Goal: Task Accomplishment & Management: Manage account settings

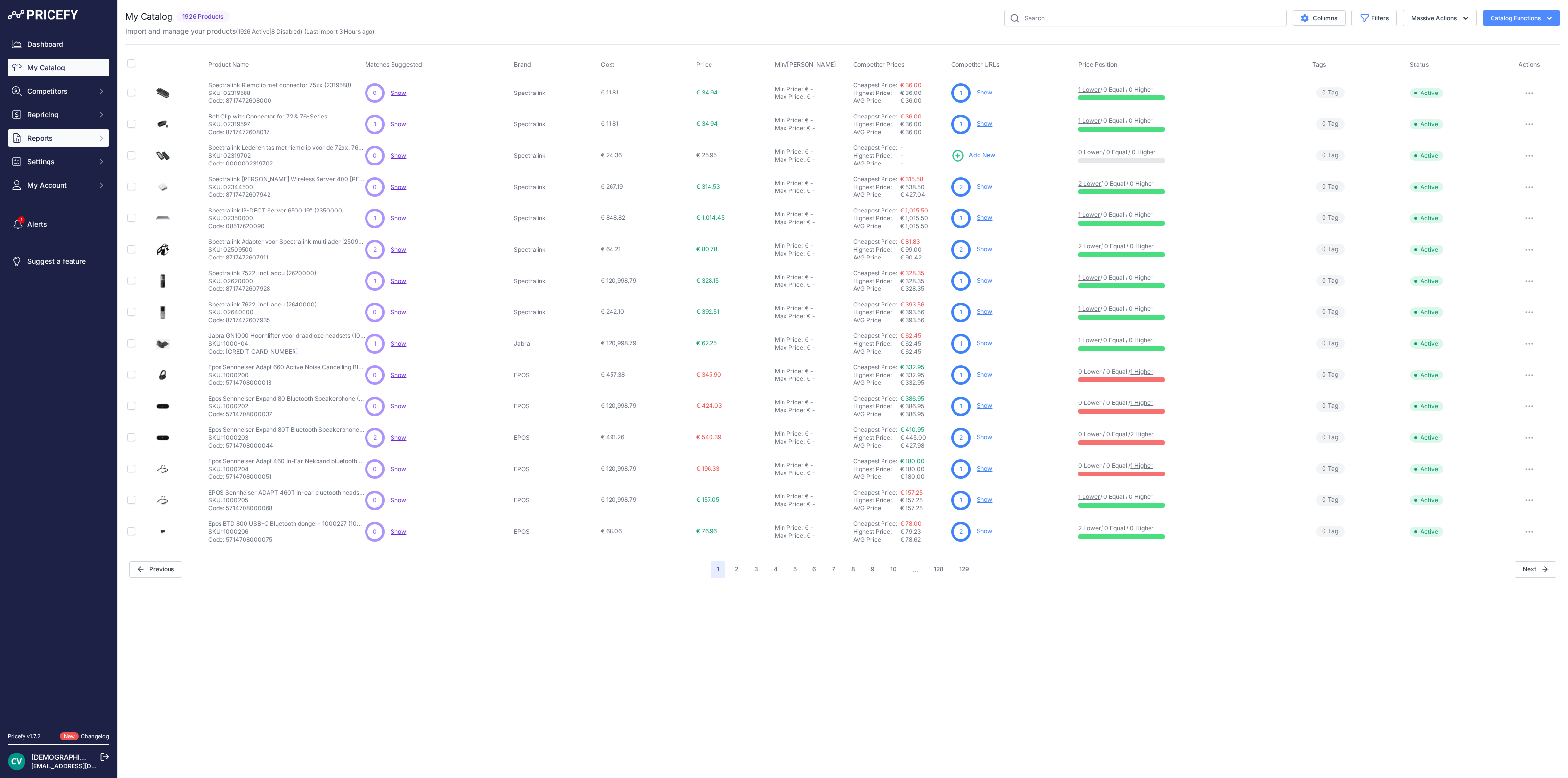
click at [37, 136] on span "Reports" at bounding box center [60, 138] width 64 height 9
click at [50, 156] on link "My Reports" at bounding box center [58, 155] width 101 height 17
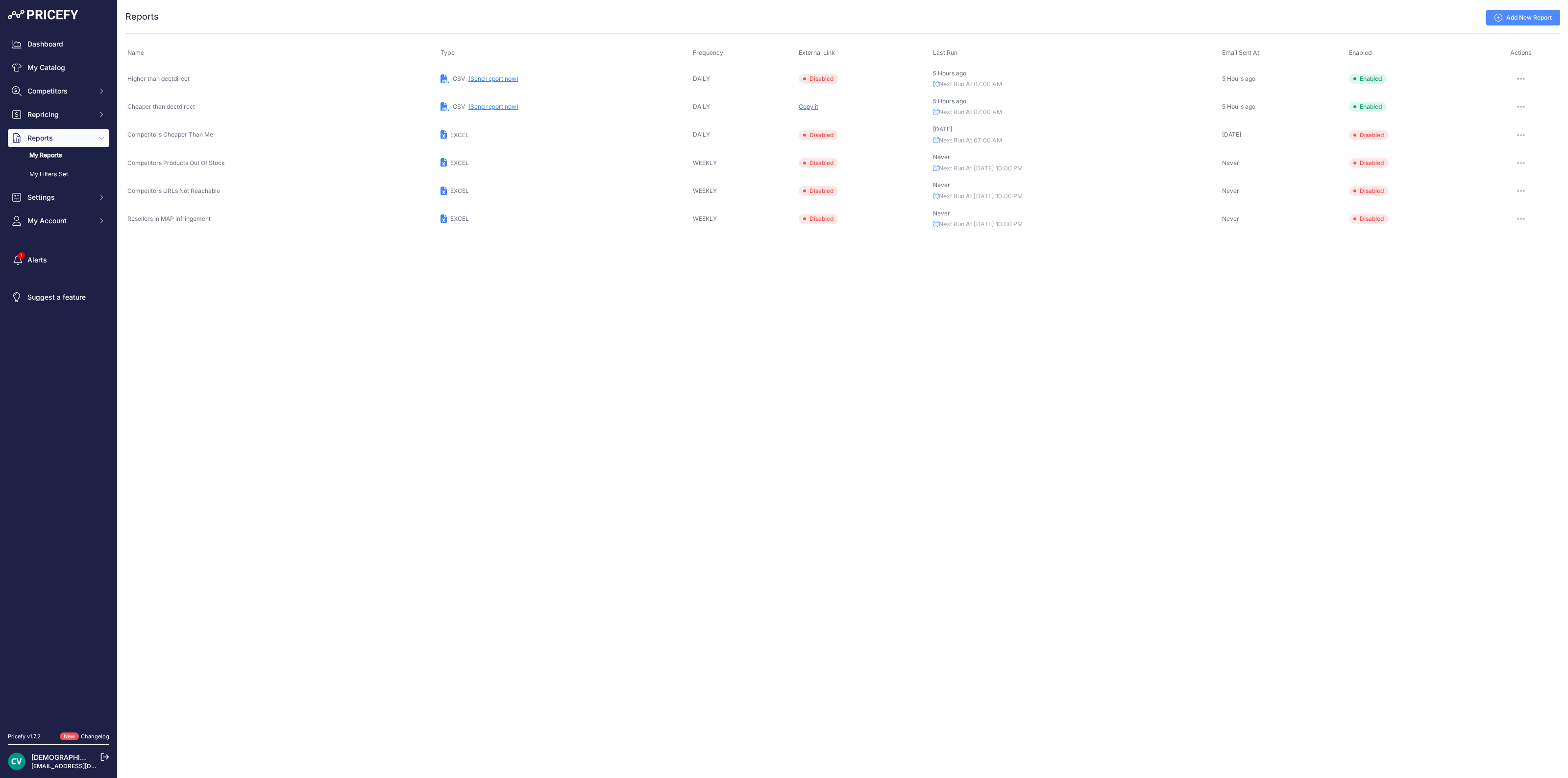
click at [1511, 22] on link "Add New Report" at bounding box center [1522, 17] width 74 height 16
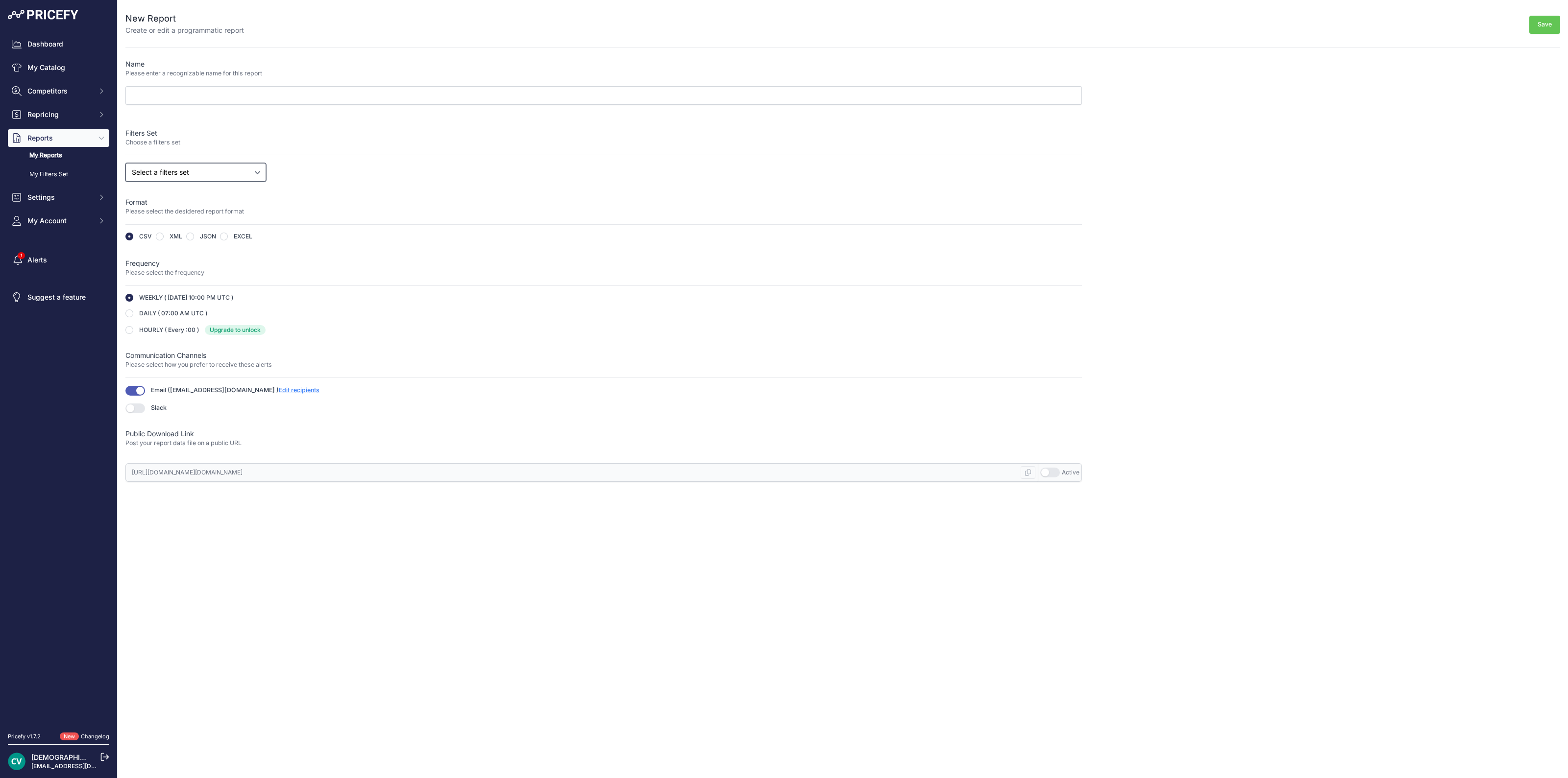
click at [213, 172] on select "Select a filters set Competitors Cheaper Than Me Competitors Products Out Of St…" at bounding box center [195, 172] width 140 height 19
click at [326, 170] on div "Select a filters set Competitors Cheaper Than Me Competitors Products Out Of St…" at bounding box center [603, 172] width 957 height 19
click at [49, 157] on link "My Reports" at bounding box center [58, 155] width 101 height 17
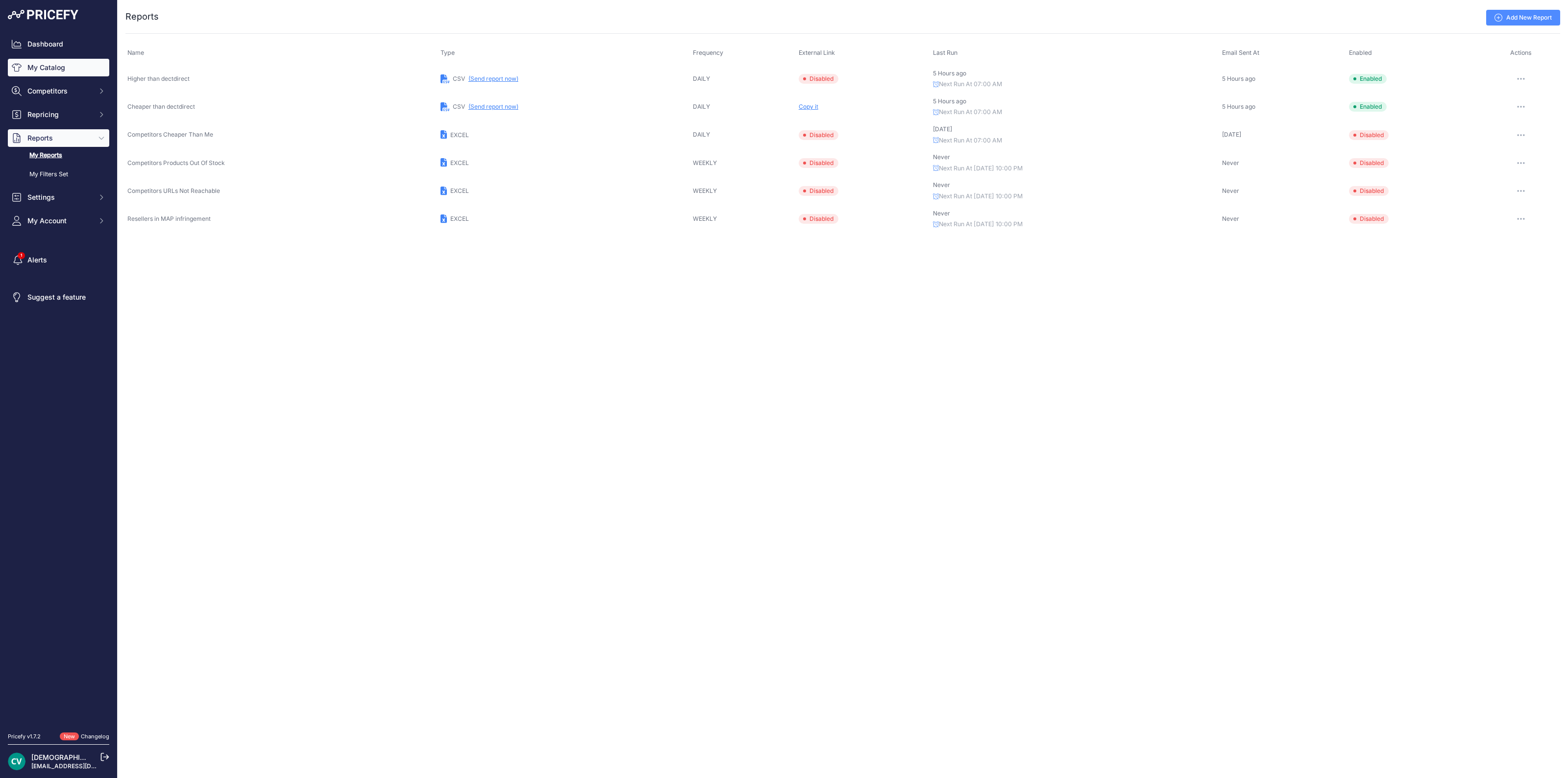
click at [57, 70] on link "My Catalog" at bounding box center [58, 67] width 101 height 18
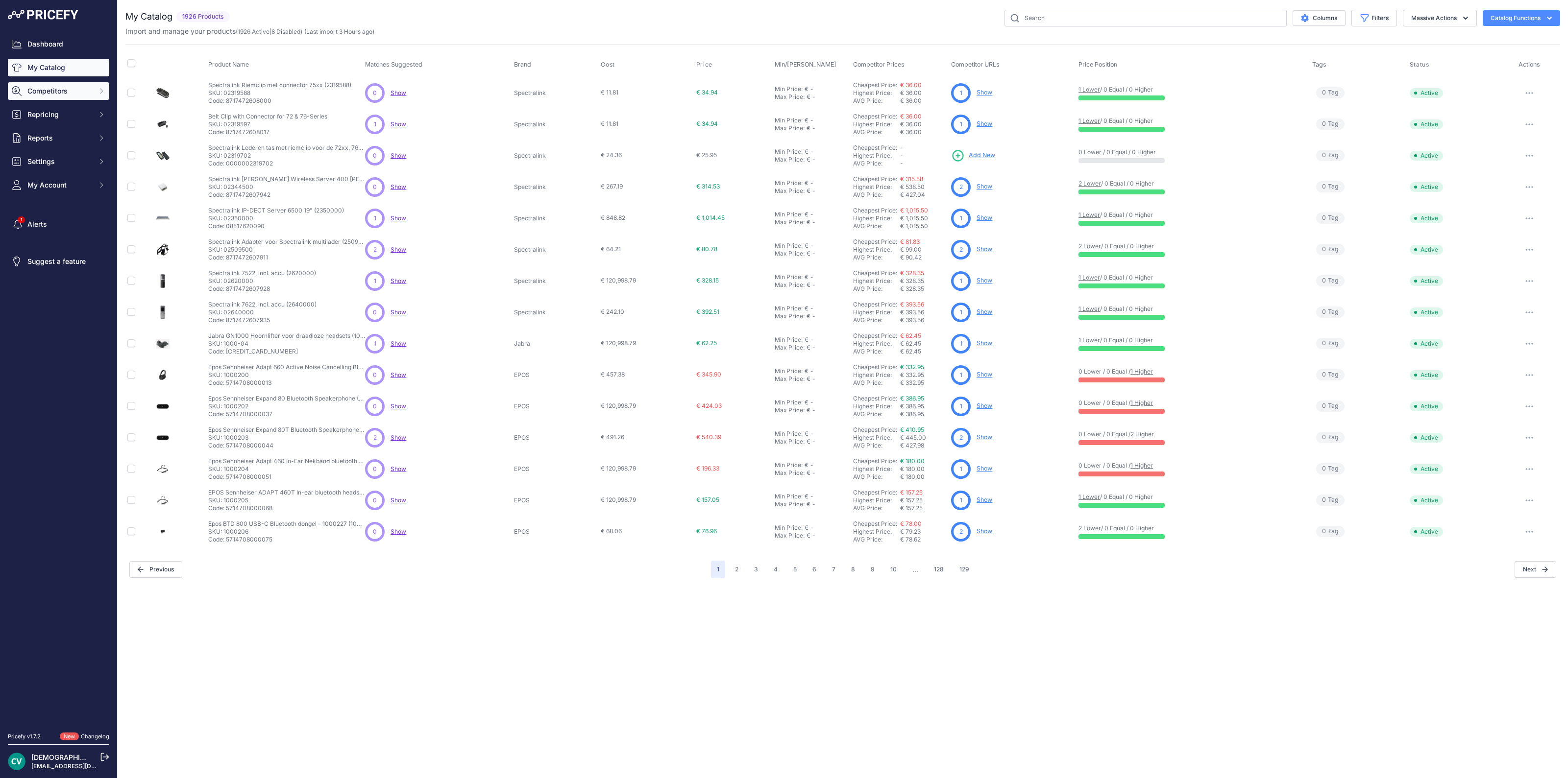
click at [66, 95] on span "Competitors" at bounding box center [60, 91] width 64 height 9
click at [62, 112] on link "Competitors" at bounding box center [58, 108] width 101 height 17
click at [55, 107] on link "Competitors" at bounding box center [58, 108] width 101 height 17
click at [59, 128] on link "Monitored URLs" at bounding box center [58, 128] width 101 height 17
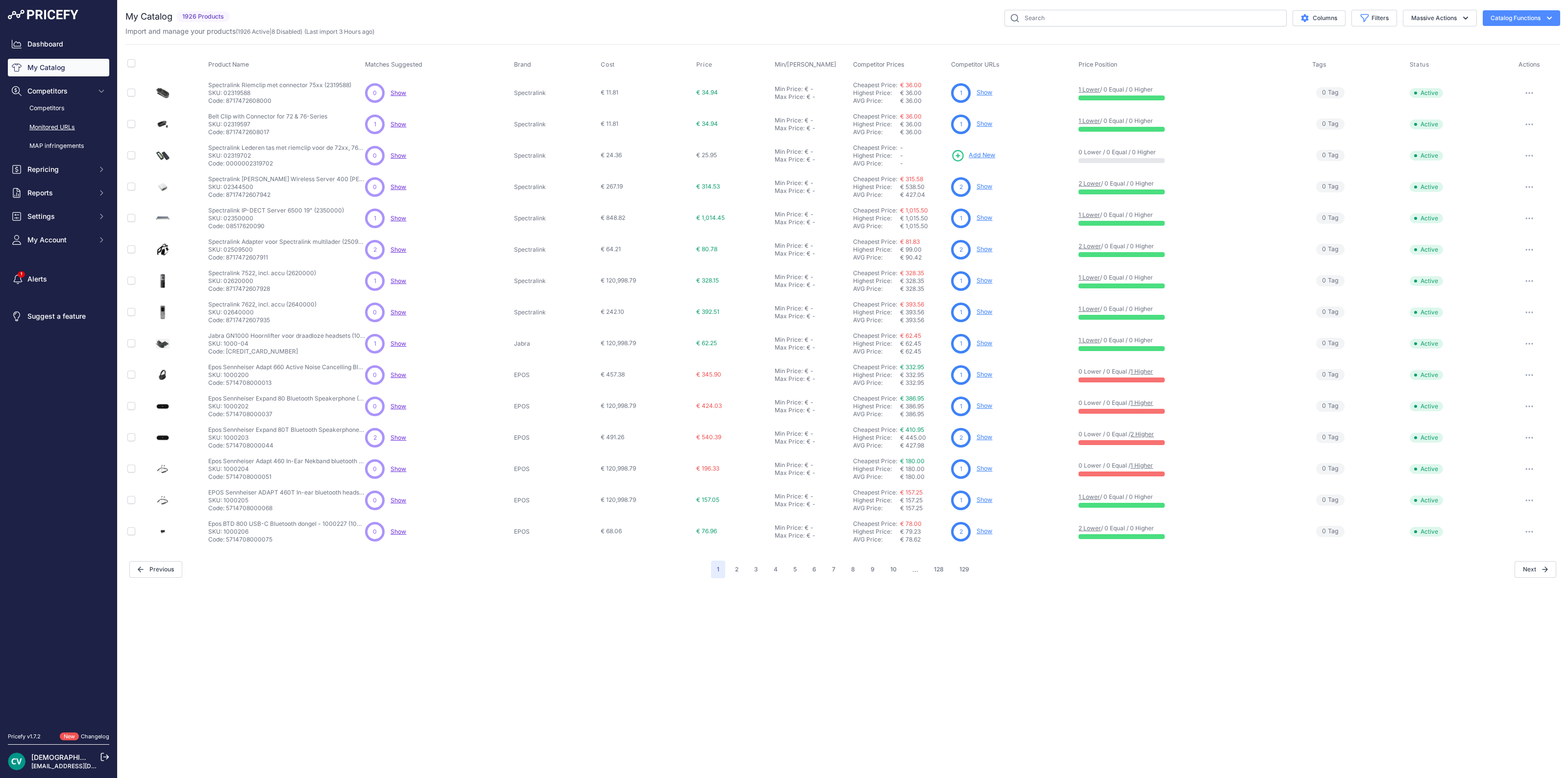
click at [59, 128] on link "Monitored URLs" at bounding box center [58, 128] width 101 height 17
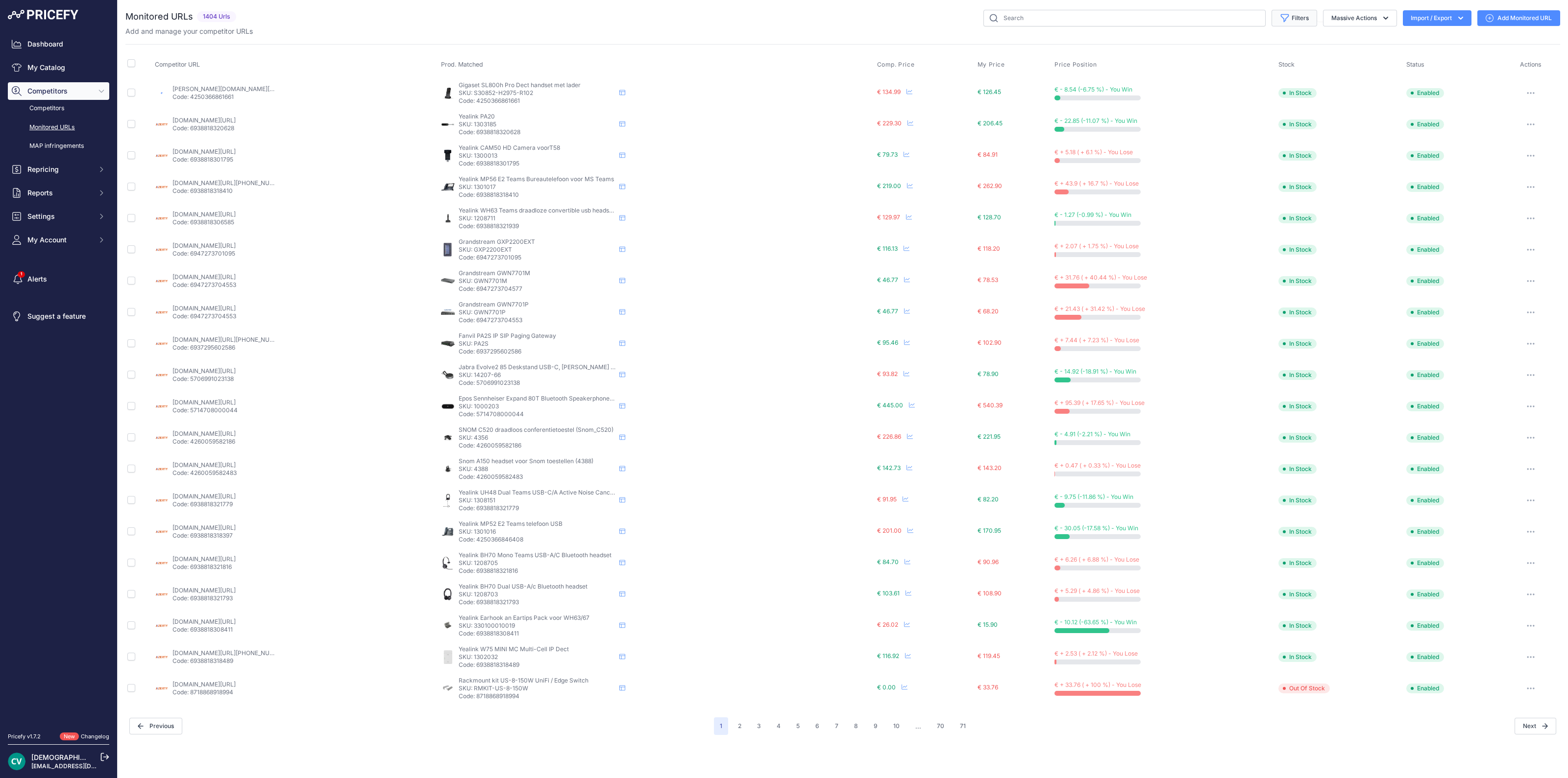
click at [1281, 22] on icon "button" at bounding box center [1285, 18] width 9 height 9
click at [1240, 216] on select "Select an option Enabled Disabled In progress Scraping Failed Not Found Missing…" at bounding box center [1261, 219] width 94 height 17
click at [1237, 161] on label "Stock" at bounding box center [1261, 163] width 94 height 9
click at [1237, 170] on select "Select an option In Stock Out Of Stock" at bounding box center [1261, 178] width 94 height 17
click at [1251, 184] on select "Select an option In Stock Out Of Stock" at bounding box center [1261, 178] width 94 height 17
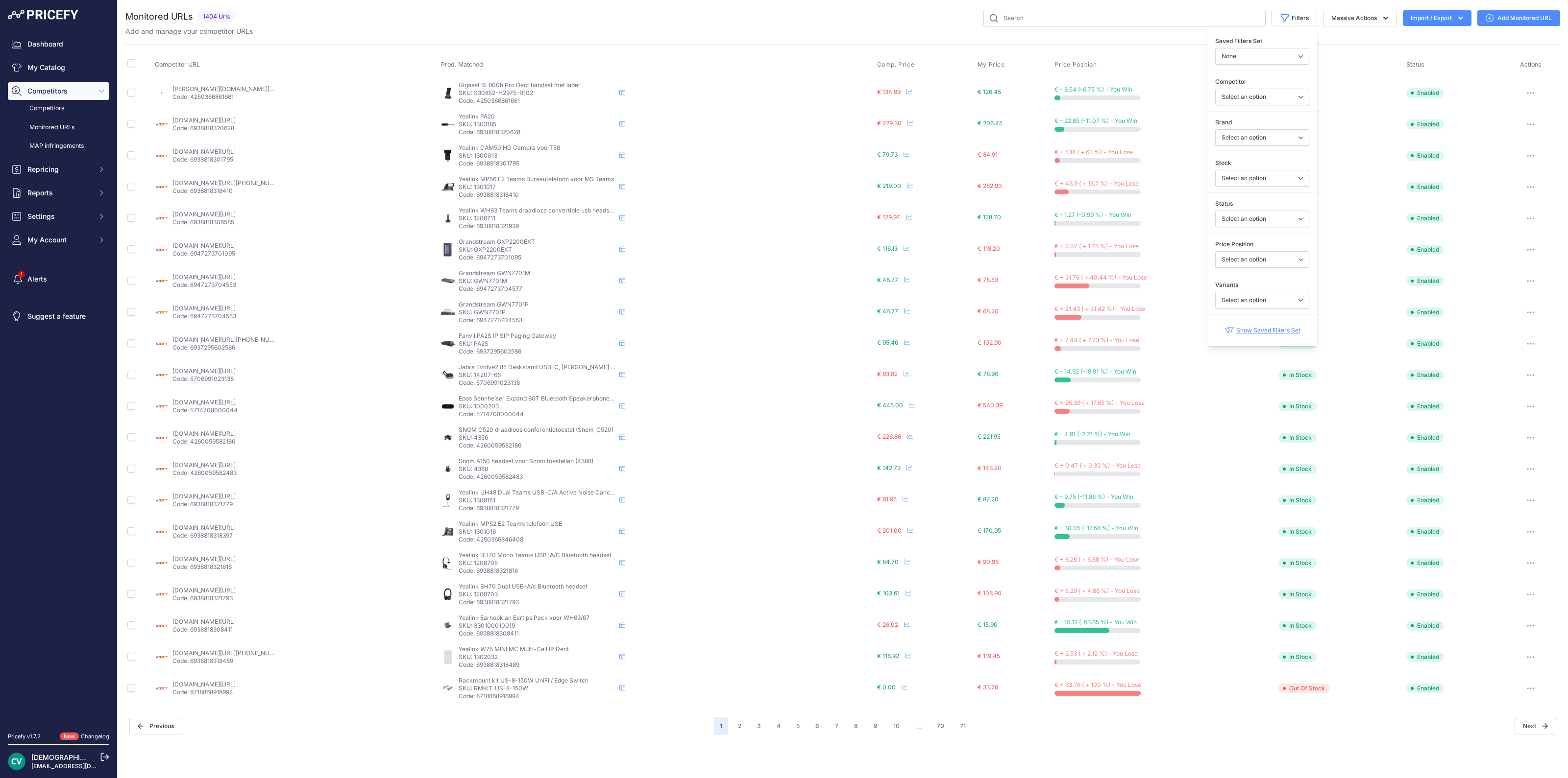
click at [1271, 38] on label "Saved Filters Set" at bounding box center [1261, 41] width 94 height 9
click at [1271, 48] on select "None Competitors Cheaper Than Me Competitors Products Out Of Stock Competitors …" at bounding box center [1261, 57] width 94 height 17
click at [1477, 27] on div "Add and manage your competitor URLs" at bounding box center [842, 31] width 1434 height 9
click at [1292, 9] on button "Filters" at bounding box center [1294, 18] width 46 height 17
click at [949, 33] on div "Add and manage your competitor URLs" at bounding box center [842, 31] width 1434 height 9
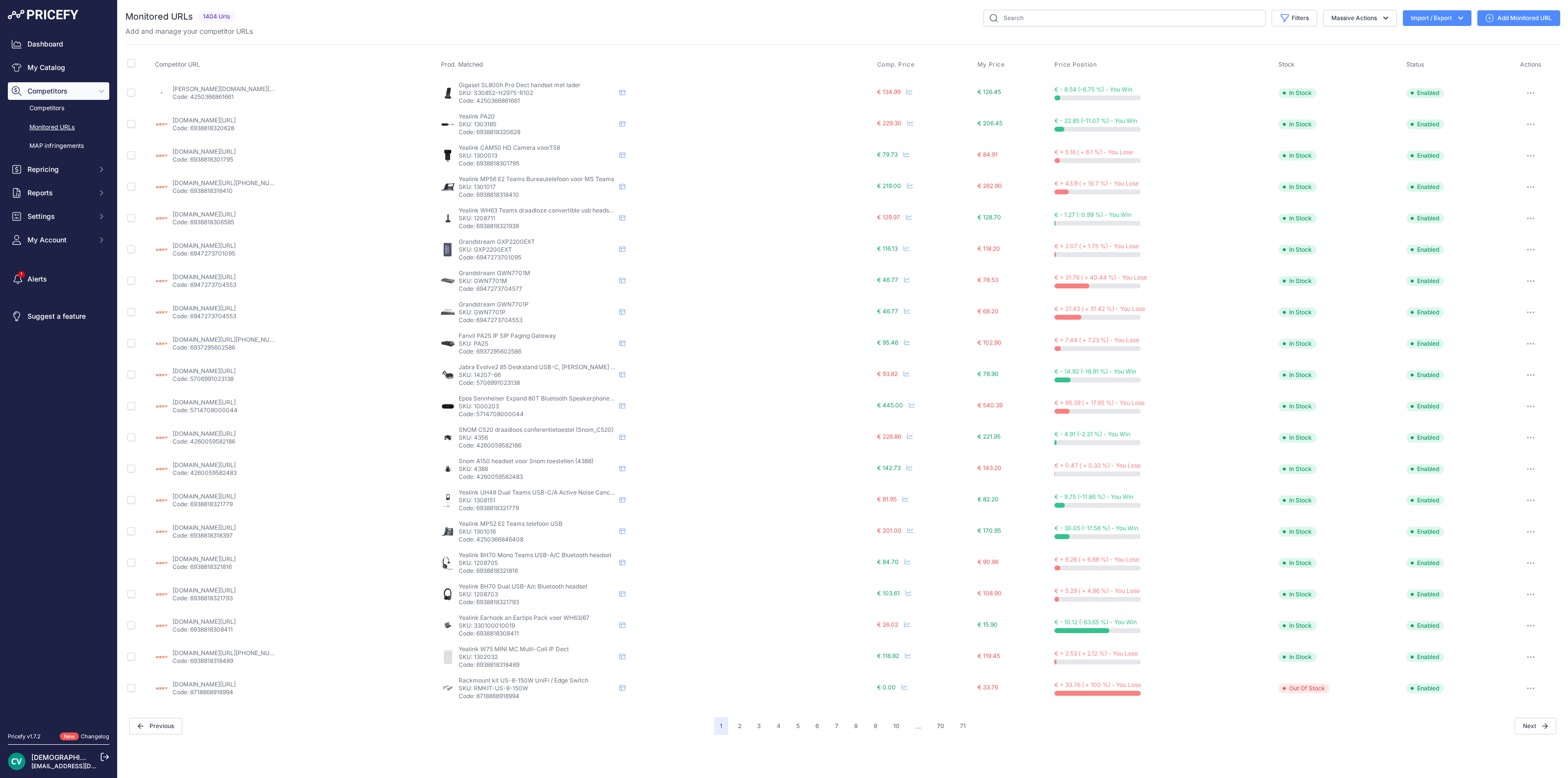
click at [1463, 22] on icon "button" at bounding box center [1460, 18] width 9 height 9
click at [891, 22] on div "Filters Saved Filters Set None Competitors Cheaper Than Me Competitors Products…" at bounding box center [900, 18] width 1320 height 17
click at [1300, 20] on button "Filters" at bounding box center [1294, 18] width 46 height 17
click at [1221, 57] on select "None Competitors Cheaper Than Me Competitors Products Out Of Stock Competitors …" at bounding box center [1261, 57] width 94 height 17
click at [1180, 36] on div "Monitored URLs 1404 Urls" at bounding box center [842, 371] width 1434 height 725
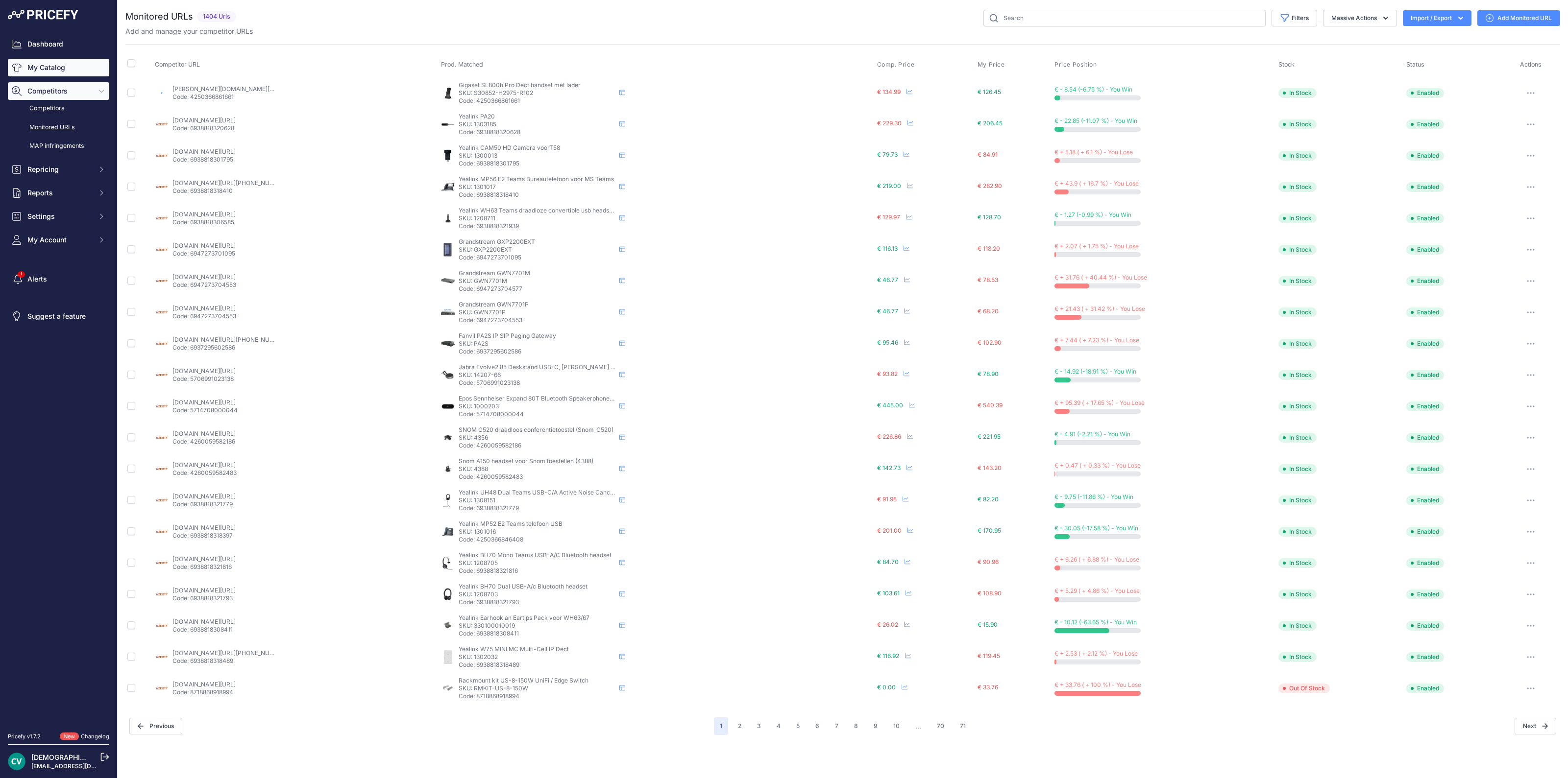
click at [56, 75] on link "My Catalog" at bounding box center [58, 67] width 101 height 18
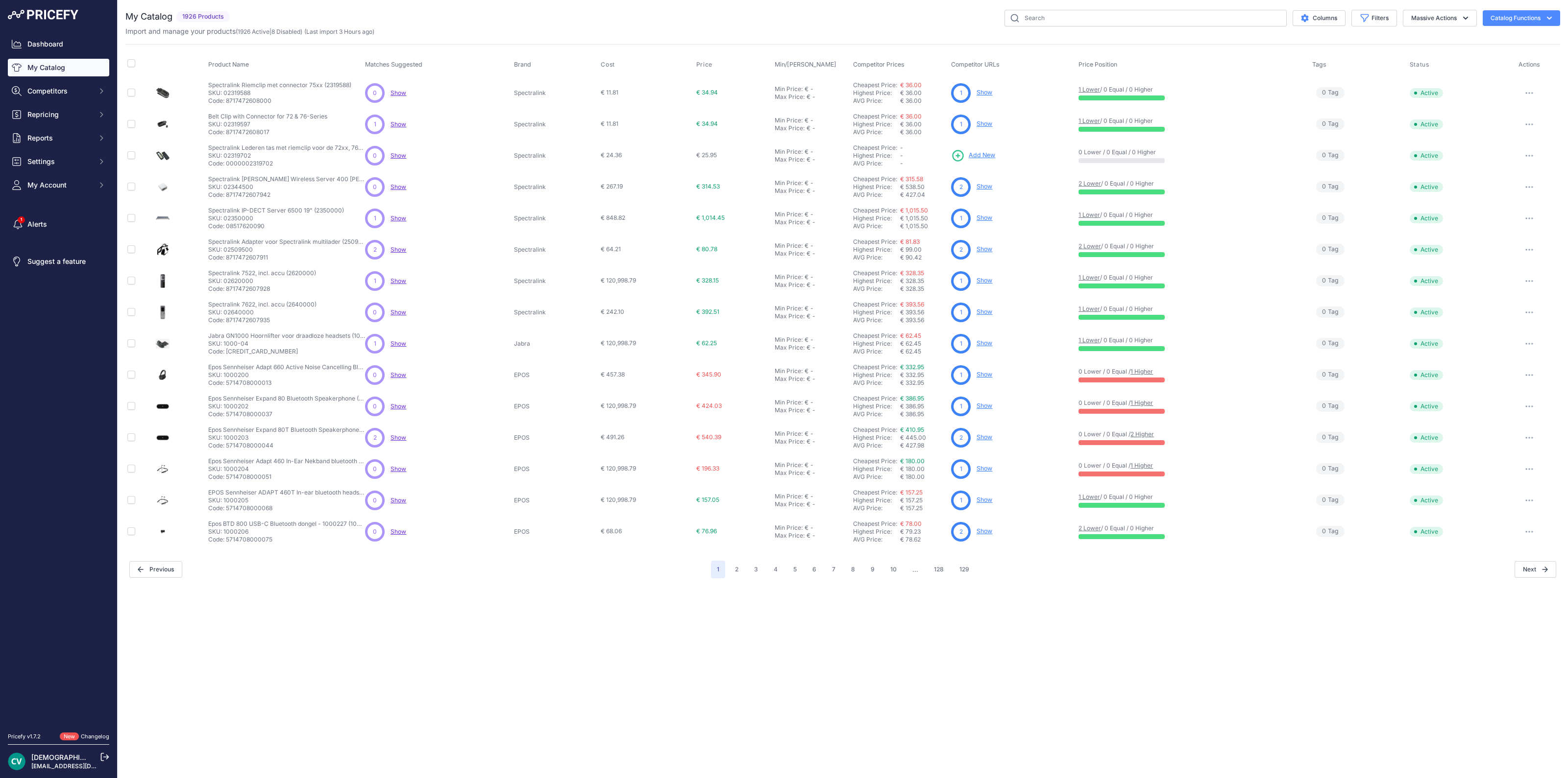
click at [64, 72] on link "My Catalog" at bounding box center [58, 67] width 101 height 18
click at [1420, 20] on button "Massive Actions" at bounding box center [1439, 18] width 74 height 17
click at [955, 27] on div "Import and manage your products ( 1926 Active | 8 Disabled ) (Last import 3 Hou…" at bounding box center [842, 31] width 1434 height 9
click at [1393, 18] on button "Filters" at bounding box center [1374, 18] width 46 height 17
click at [1310, 64] on div "Status All Status Only Enabled Only Disabled" at bounding box center [1341, 50] width 110 height 36
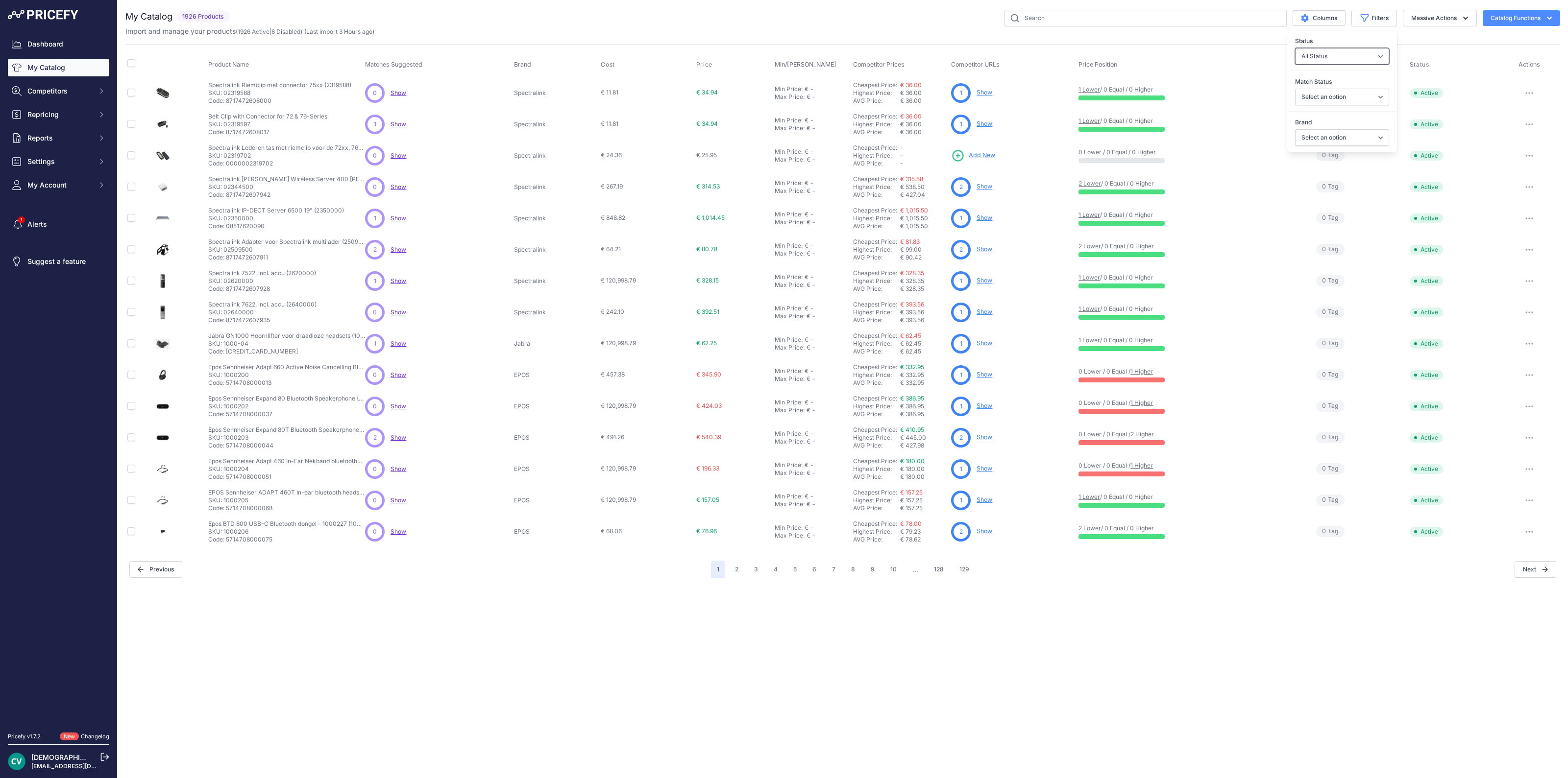
click at [1310, 62] on select "All Status Only Enabled Only Disabled" at bounding box center [1341, 57] width 94 height 17
click at [1442, 16] on button "Massive Actions" at bounding box center [1439, 18] width 74 height 17
click at [9, 140] on button "Reports" at bounding box center [58, 137] width 101 height 18
click at [46, 91] on span "Competitors" at bounding box center [60, 91] width 64 height 9
click at [54, 122] on link "Monitored URLs" at bounding box center [58, 128] width 101 height 17
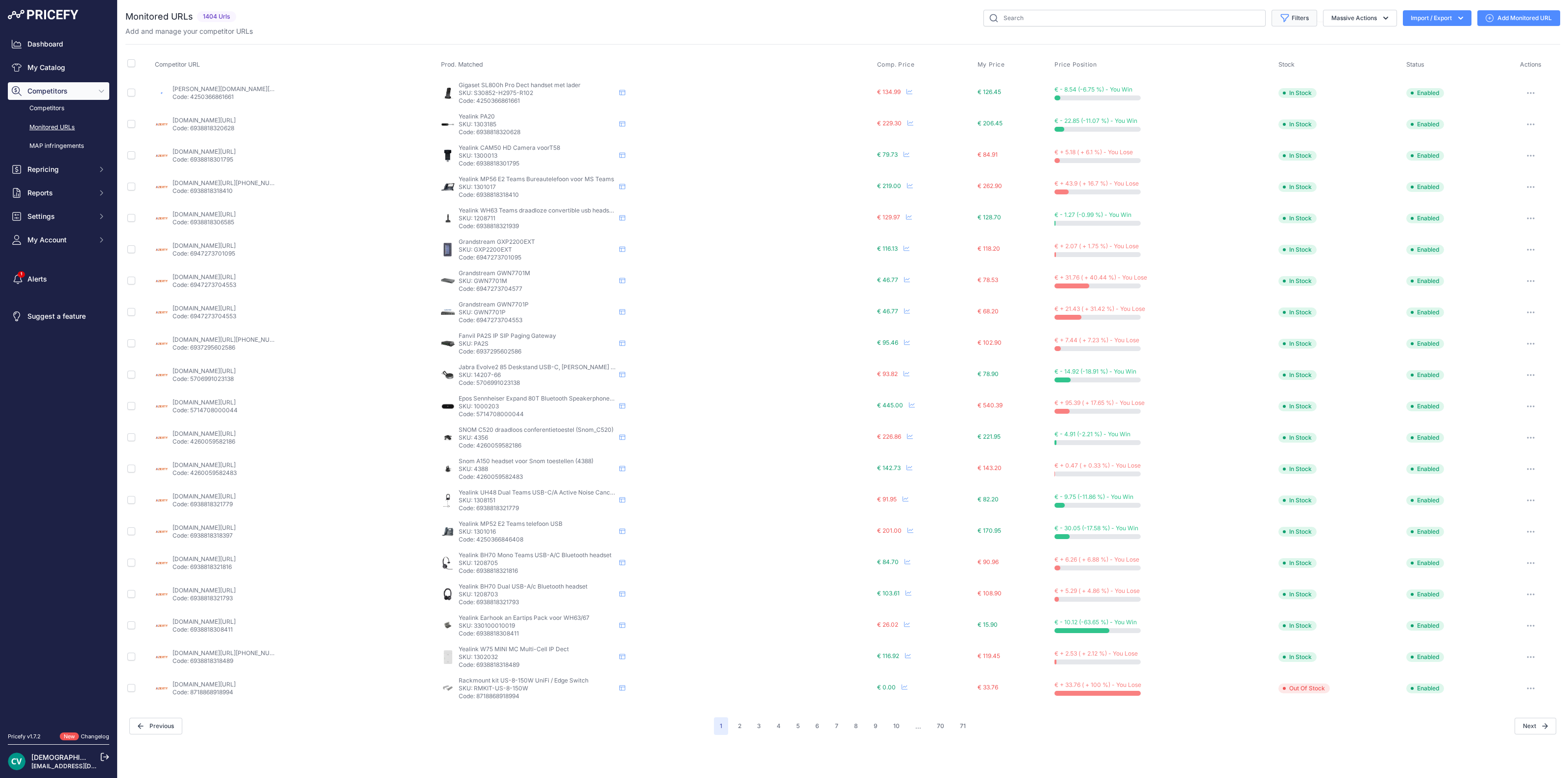
click at [1303, 21] on button "Filters" at bounding box center [1294, 18] width 46 height 17
click at [1277, 94] on select "Select an option [DOMAIN_NAME] [DOMAIN_NAME] [DOMAIN_NAME] [DOMAIN_NAME] [DOMAI…" at bounding box center [1261, 98] width 94 height 17
select select "5359"
click at [1214, 89] on select "Select an option [DOMAIN_NAME] [DOMAIN_NAME] [DOMAIN_NAME] [DOMAIN_NAME] [DOMAI…" at bounding box center [1261, 98] width 94 height 17
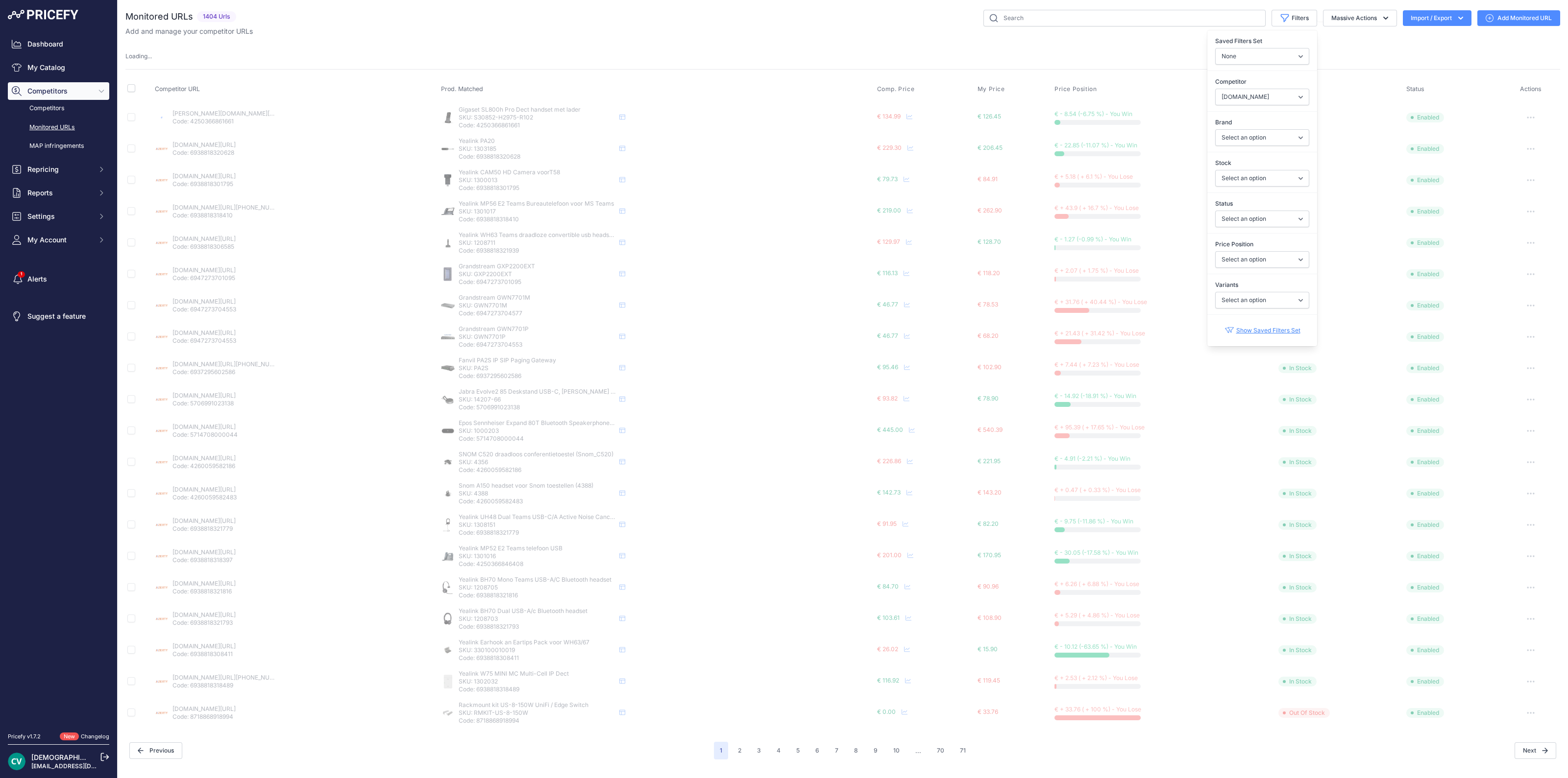
click at [1105, 35] on div "Add and manage your competitor URLs" at bounding box center [842, 31] width 1434 height 9
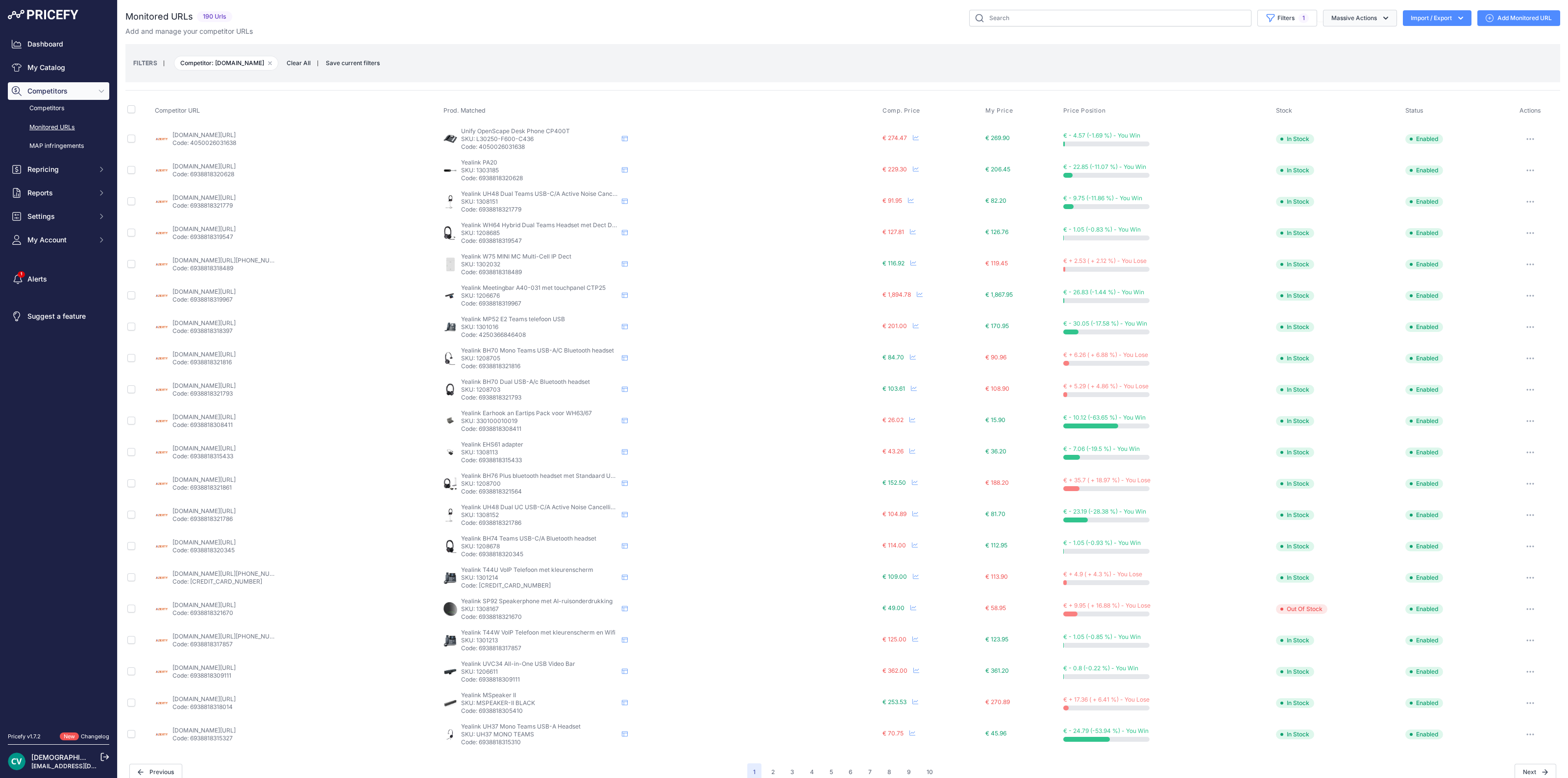
click at [1366, 18] on button "Massive Actions" at bounding box center [1359, 18] width 74 height 17
click at [1282, 38] on div "Monitored URLs 190 Urls None" at bounding box center [842, 395] width 1434 height 771
click at [1449, 24] on button "Import / Export" at bounding box center [1436, 18] width 68 height 16
click at [1324, 16] on button "Massive Actions" at bounding box center [1359, 18] width 74 height 17
click at [488, 28] on div "Add and manage your competitor URLs" at bounding box center [842, 31] width 1434 height 9
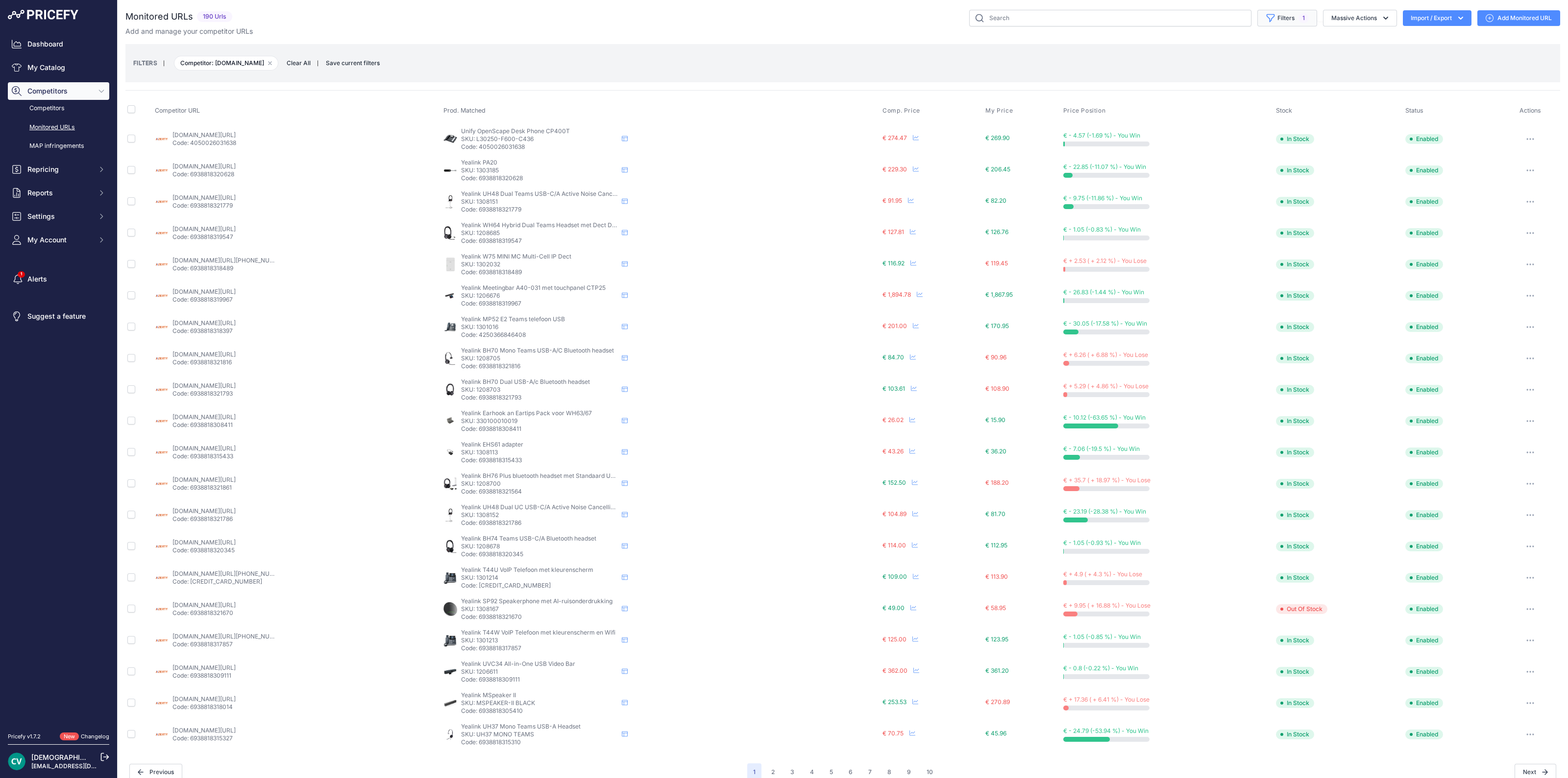
click at [1271, 23] on button "Filters 1" at bounding box center [1286, 18] width 60 height 17
click at [1268, 95] on select "Select an option conrad.nl azerty.nl reichelt.de headsetwinkel.nl dectdirect.nl…" at bounding box center [1261, 98] width 94 height 17
select select
click at [1214, 89] on select "Select an option conrad.nl azerty.nl reichelt.de headsetwinkel.nl dectdirect.nl…" at bounding box center [1261, 98] width 94 height 17
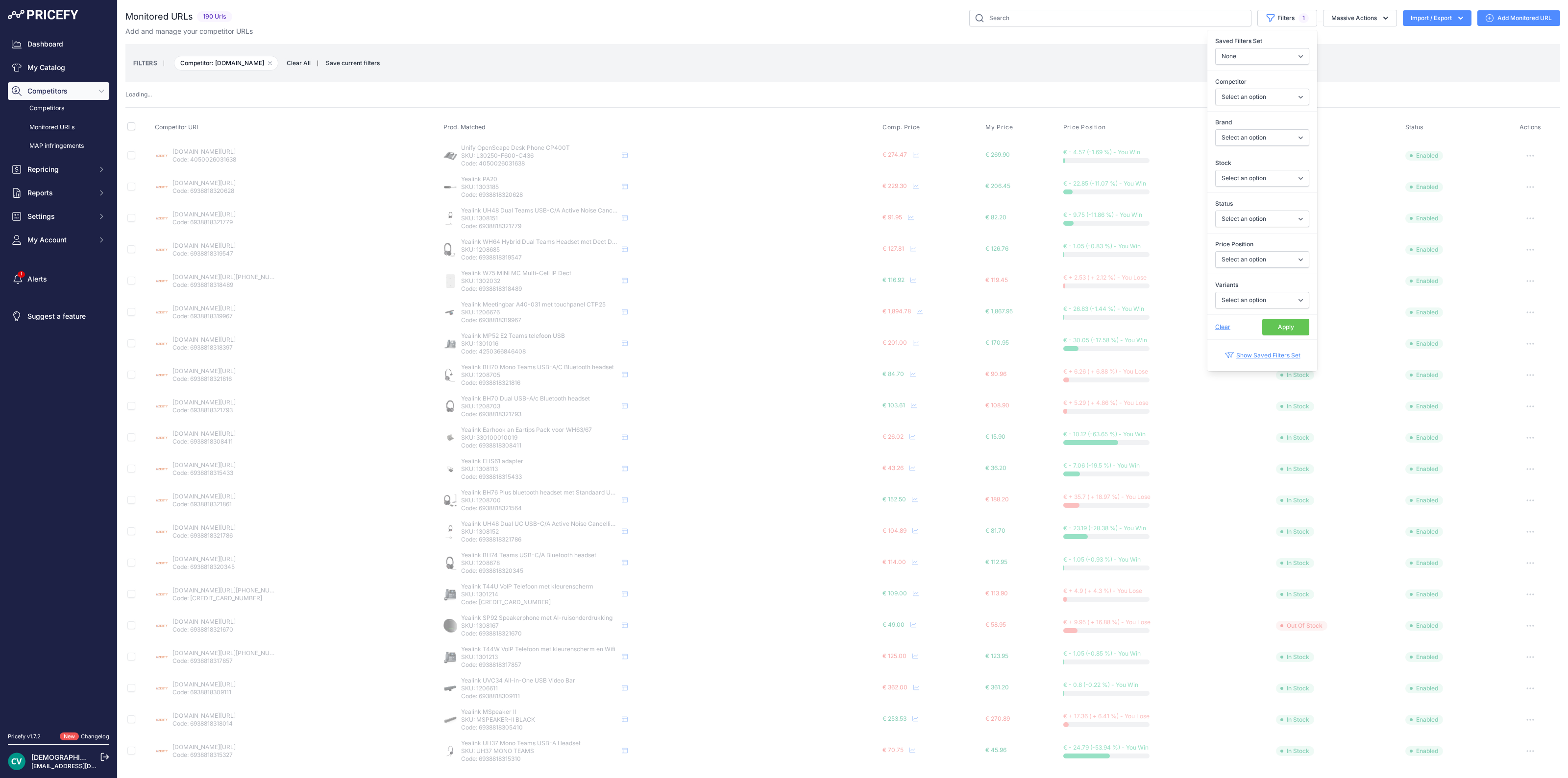
click at [436, 75] on div "FILTERS | Competitor: azerty.nl Remove filter option Clear All | Save current f…" at bounding box center [843, 63] width 1418 height 27
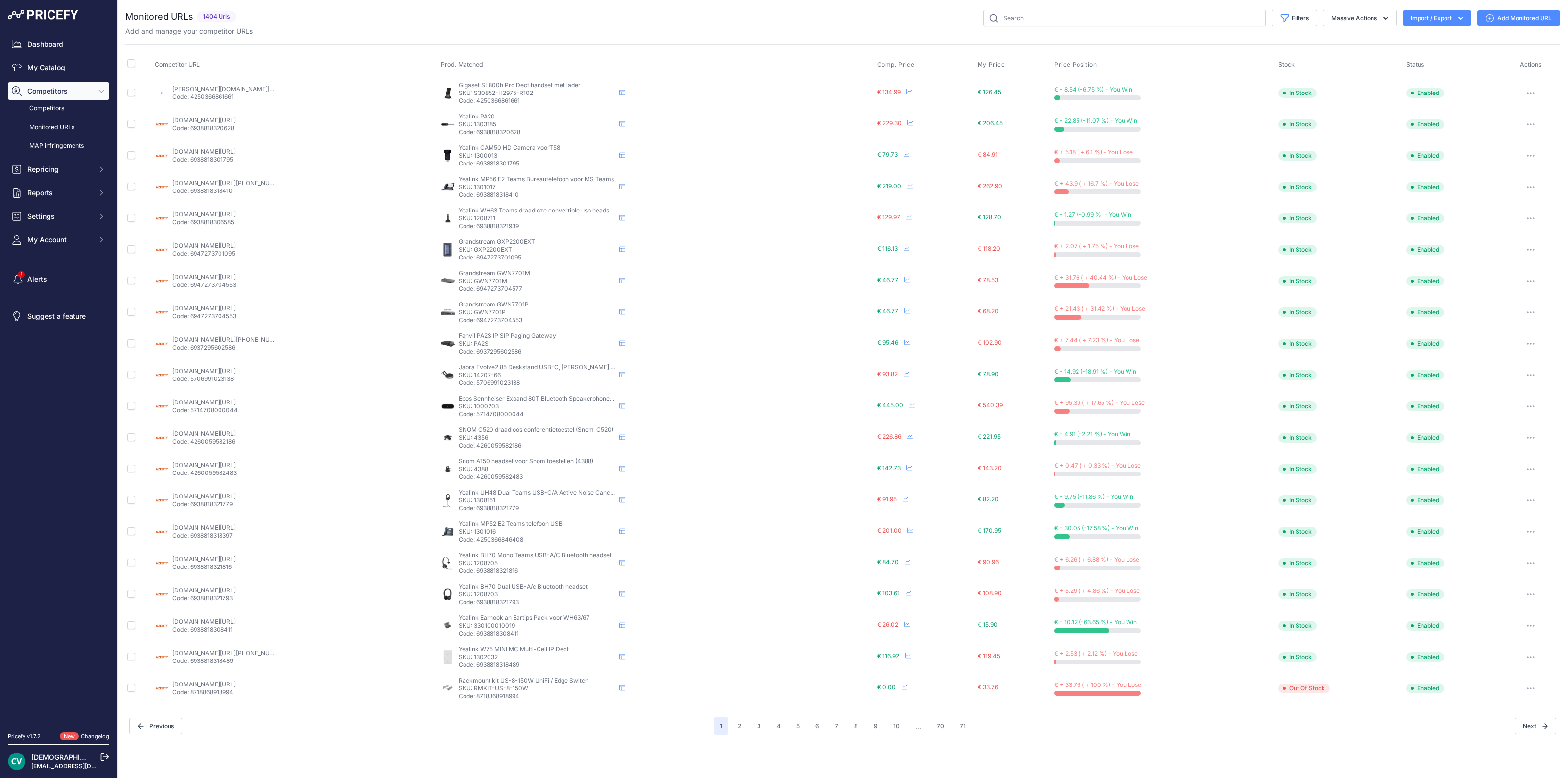
click at [436, 75] on th "Competitor URL" at bounding box center [296, 64] width 286 height 25
click at [400, 27] on div "Add and manage your competitor URLs" at bounding box center [842, 31] width 1434 height 9
click at [1299, 18] on button "Filters" at bounding box center [1294, 18] width 46 height 17
click at [1240, 137] on select "Select an option 2N Akuvox Algo Avaya Draytek EPOS Fanvil Gigaset Gigaset pro G…" at bounding box center [1261, 137] width 94 height 17
click at [1156, 36] on div "Monitored URLs 1404 Urls" at bounding box center [842, 371] width 1434 height 725
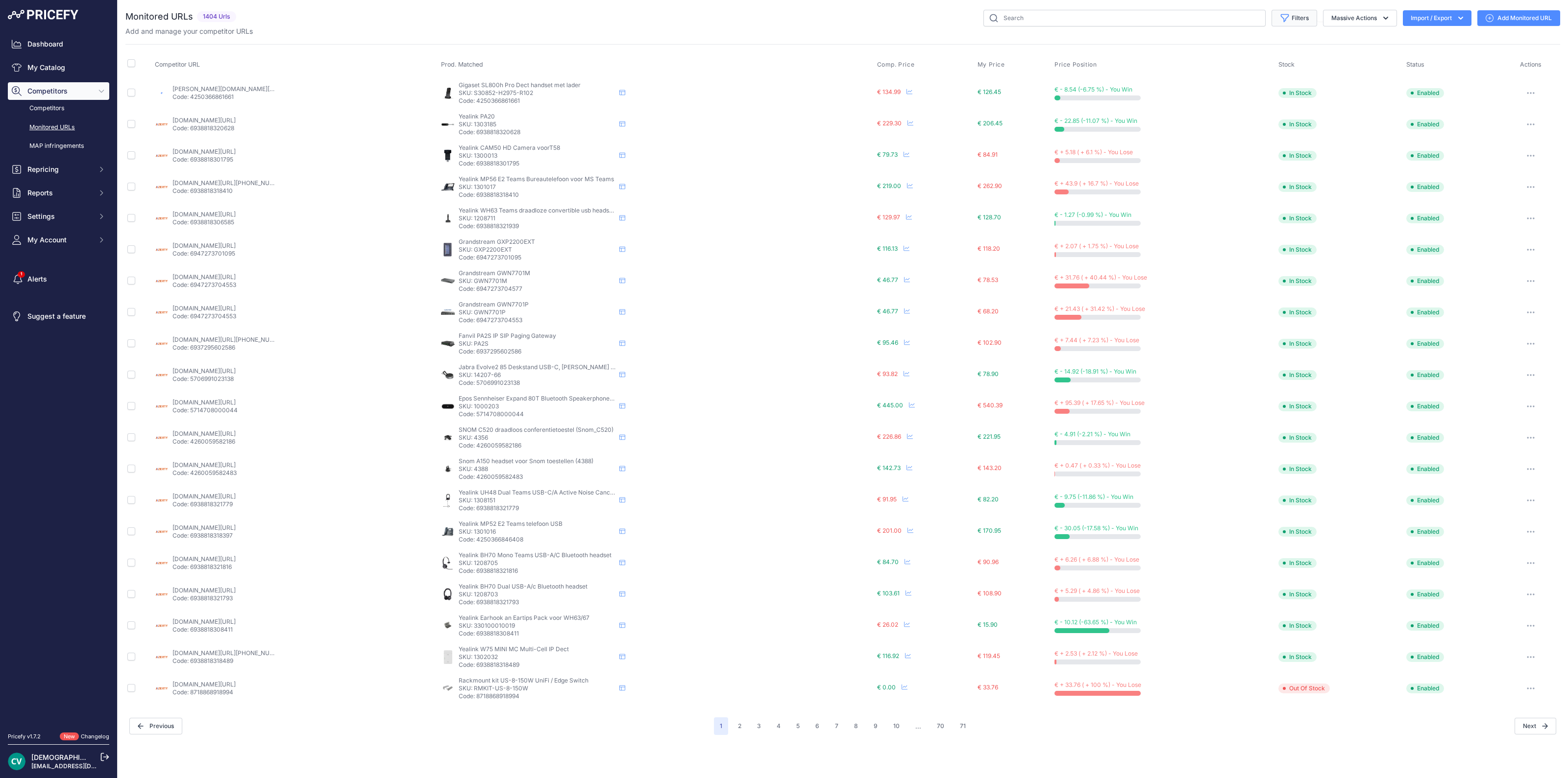
click at [1285, 16] on icon "button" at bounding box center [1285, 18] width 9 height 9
click at [1284, 295] on select "Select an option Yes No" at bounding box center [1261, 300] width 94 height 17
click at [1241, 63] on select "None Competitors Cheaper Than Me Competitors Products Out Of Stock Competitors …" at bounding box center [1261, 57] width 94 height 17
click at [1198, 52] on th "Price Position" at bounding box center [1164, 64] width 224 height 25
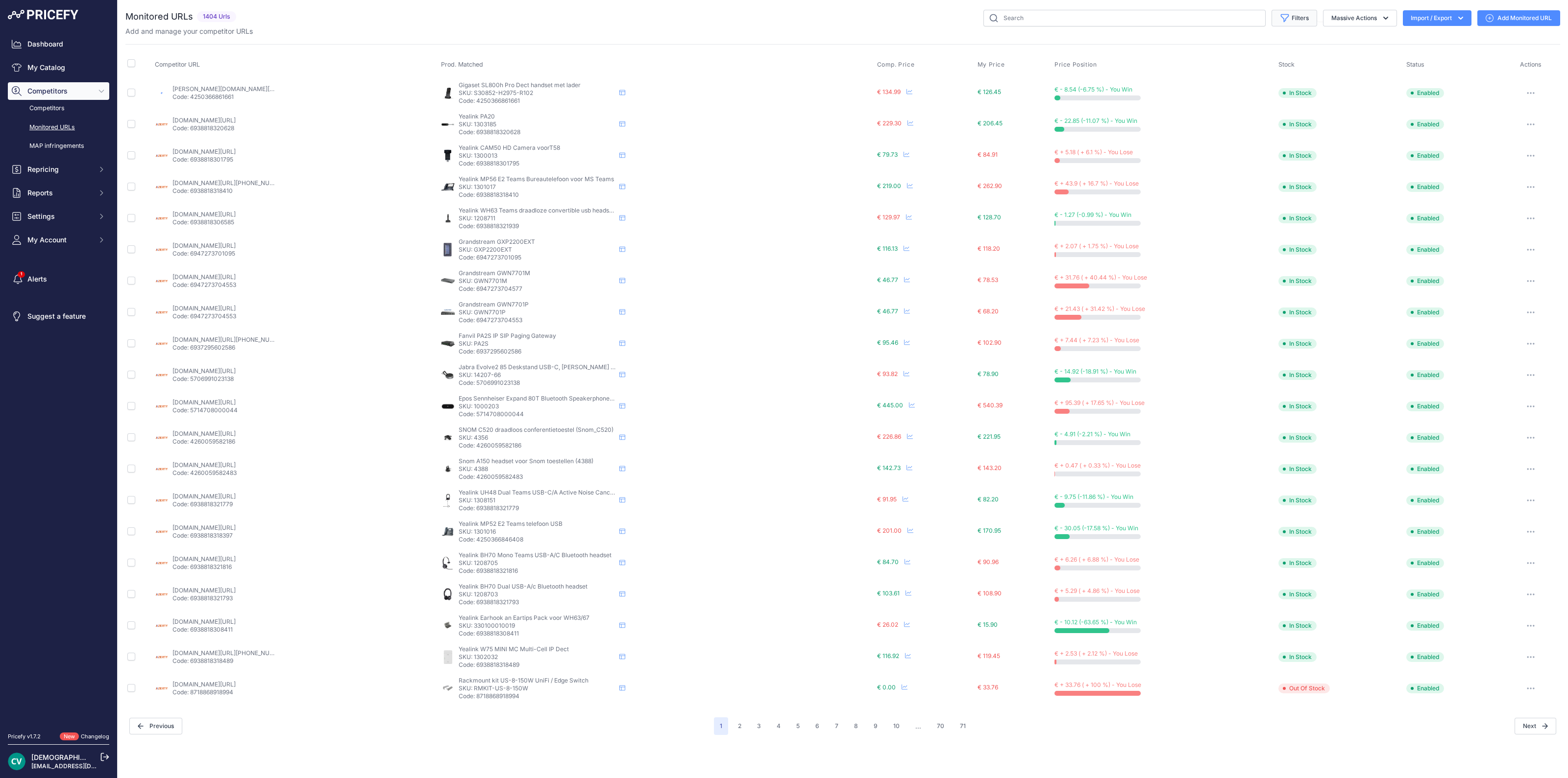
click at [1296, 21] on button "Filters" at bounding box center [1294, 18] width 46 height 17
click at [1264, 176] on select "Select an option In Stock Out Of Stock" at bounding box center [1261, 178] width 94 height 17
click at [1194, 140] on td "€ + 5.18 ( + 6.1 %) - You Lose" at bounding box center [1164, 155] width 224 height 31
click at [1295, 22] on button "Filters" at bounding box center [1294, 18] width 46 height 17
click at [1273, 299] on select "Select an option Yes No" at bounding box center [1261, 300] width 94 height 17
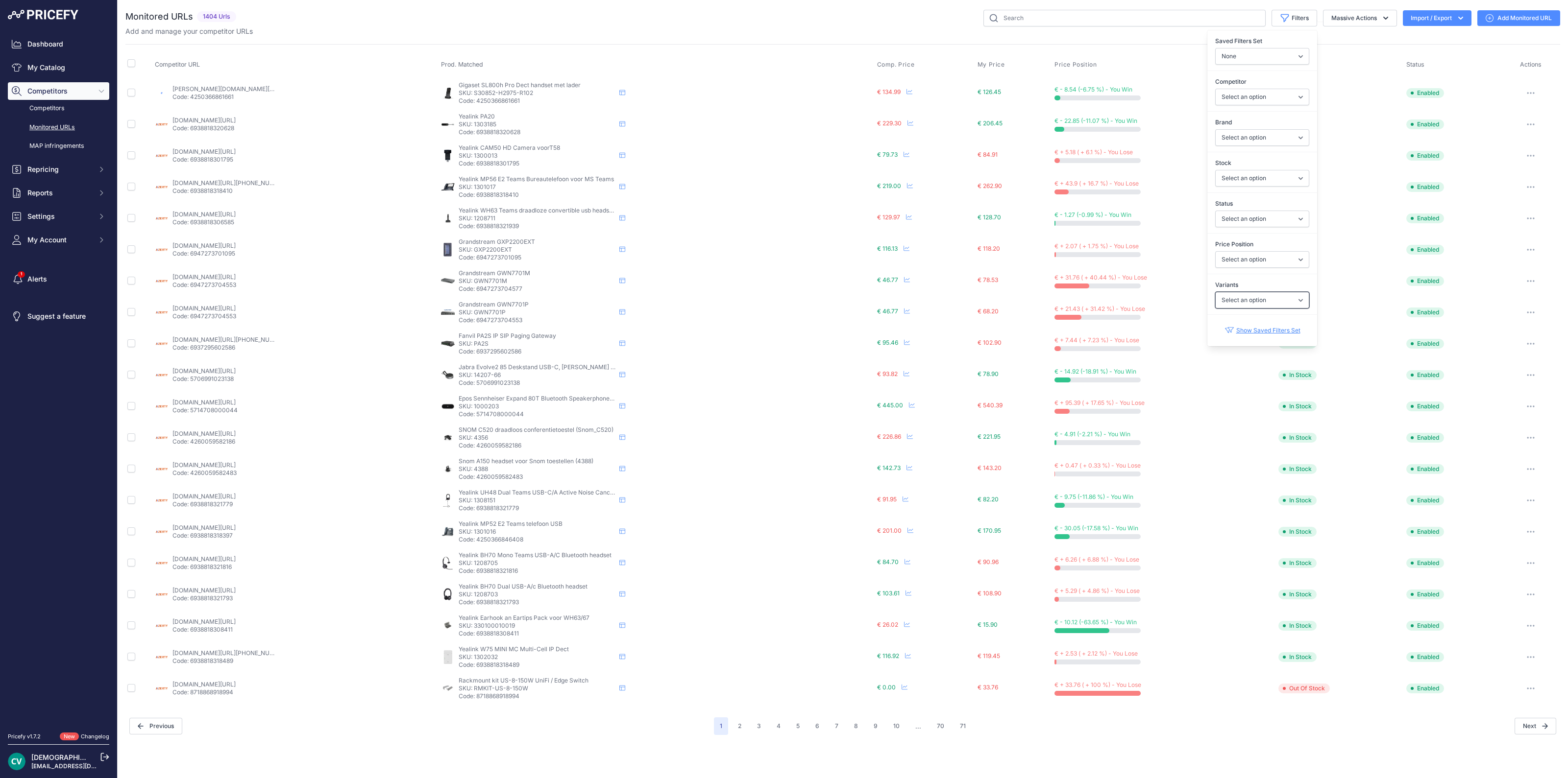
select select "1"
click at [1214, 292] on select "Select an option Yes No" at bounding box center [1261, 300] width 94 height 17
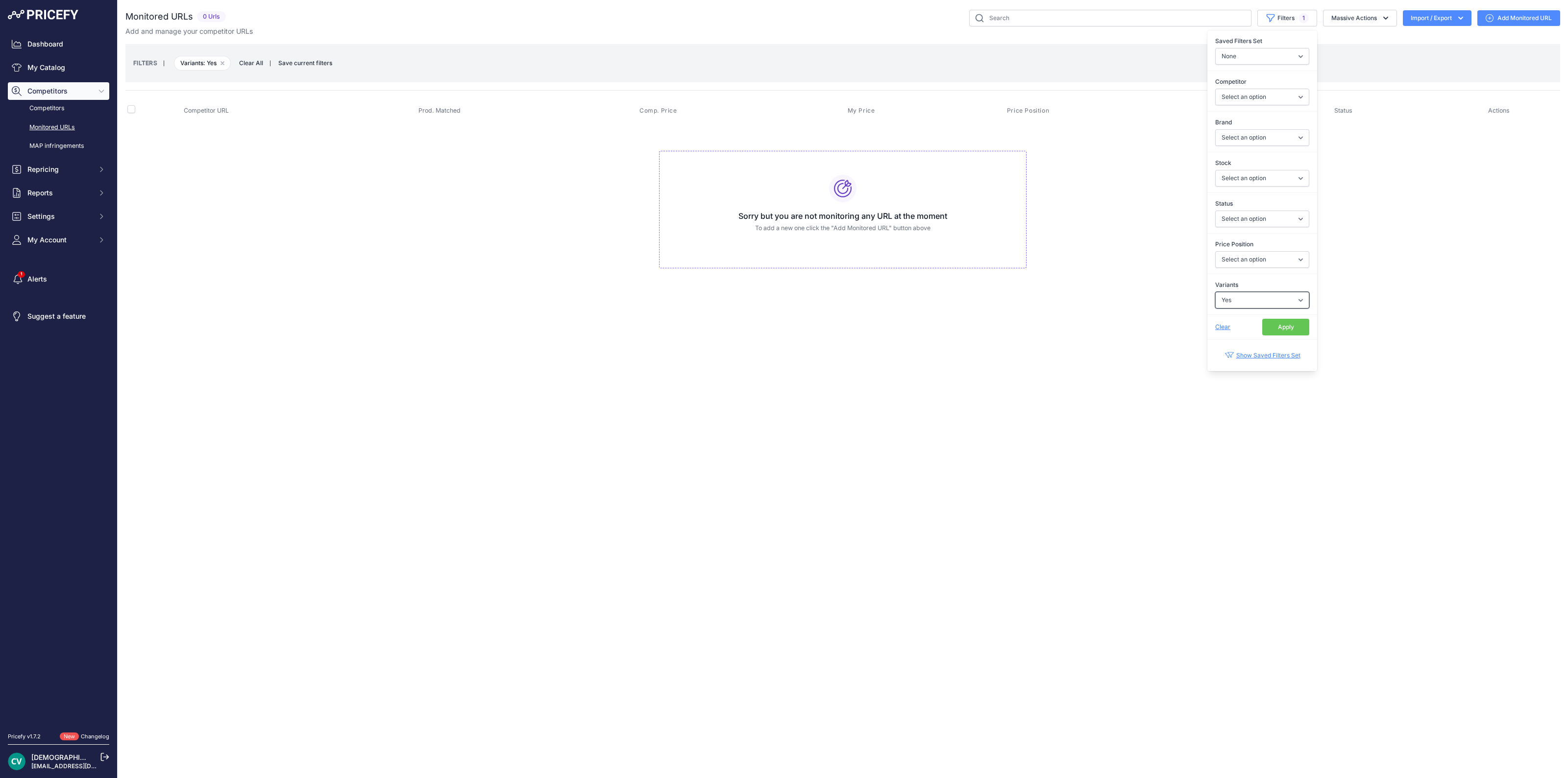
click at [1252, 296] on select "Select an option Yes No" at bounding box center [1261, 300] width 94 height 17
select select "0"
click at [1214, 292] on select "Select an option Yes No" at bounding box center [1261, 300] width 94 height 17
click at [1295, 326] on button "Apply" at bounding box center [1285, 327] width 47 height 17
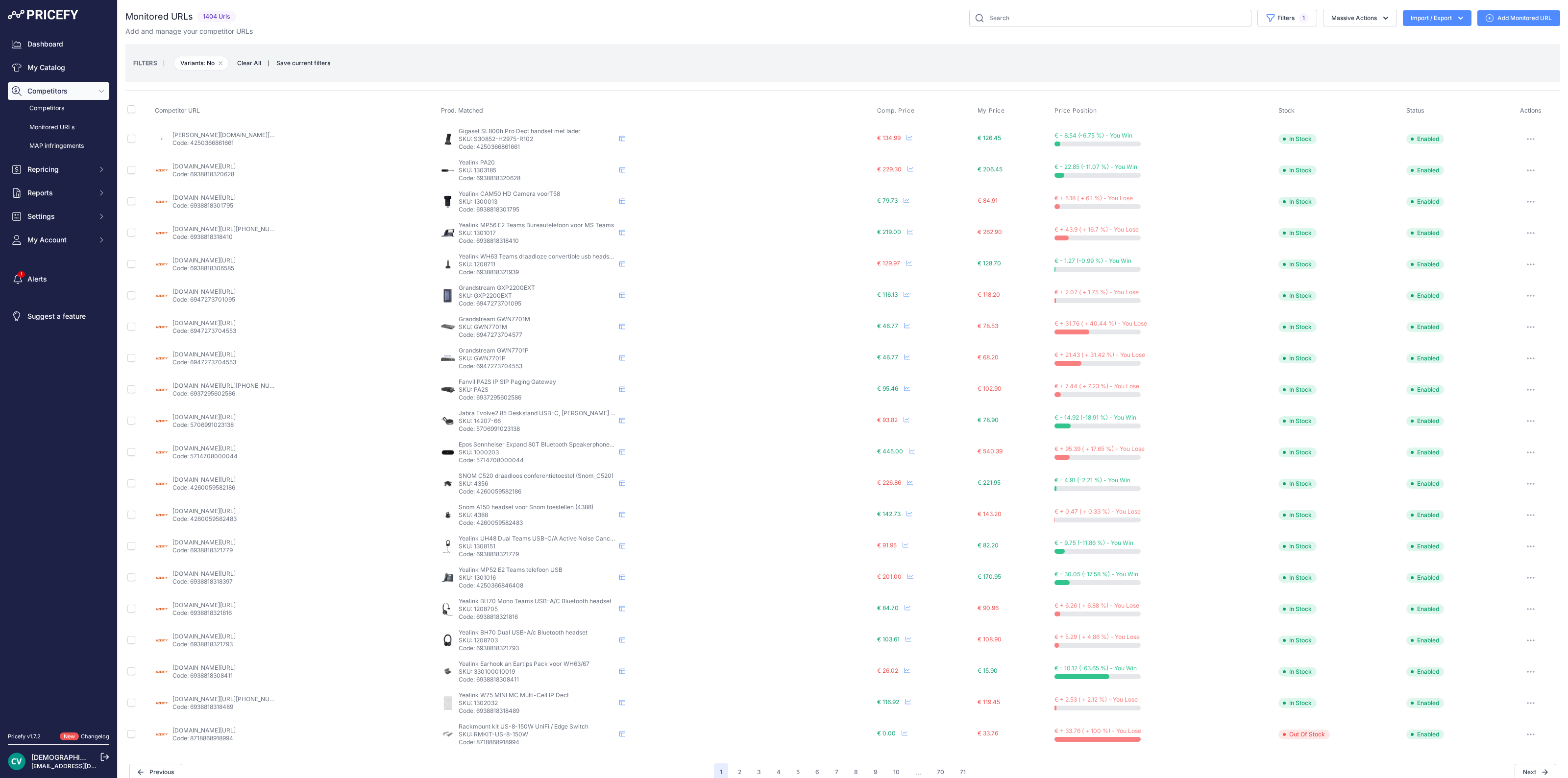
click at [309, 62] on span "Save current filters" at bounding box center [302, 63] width 54 height 8
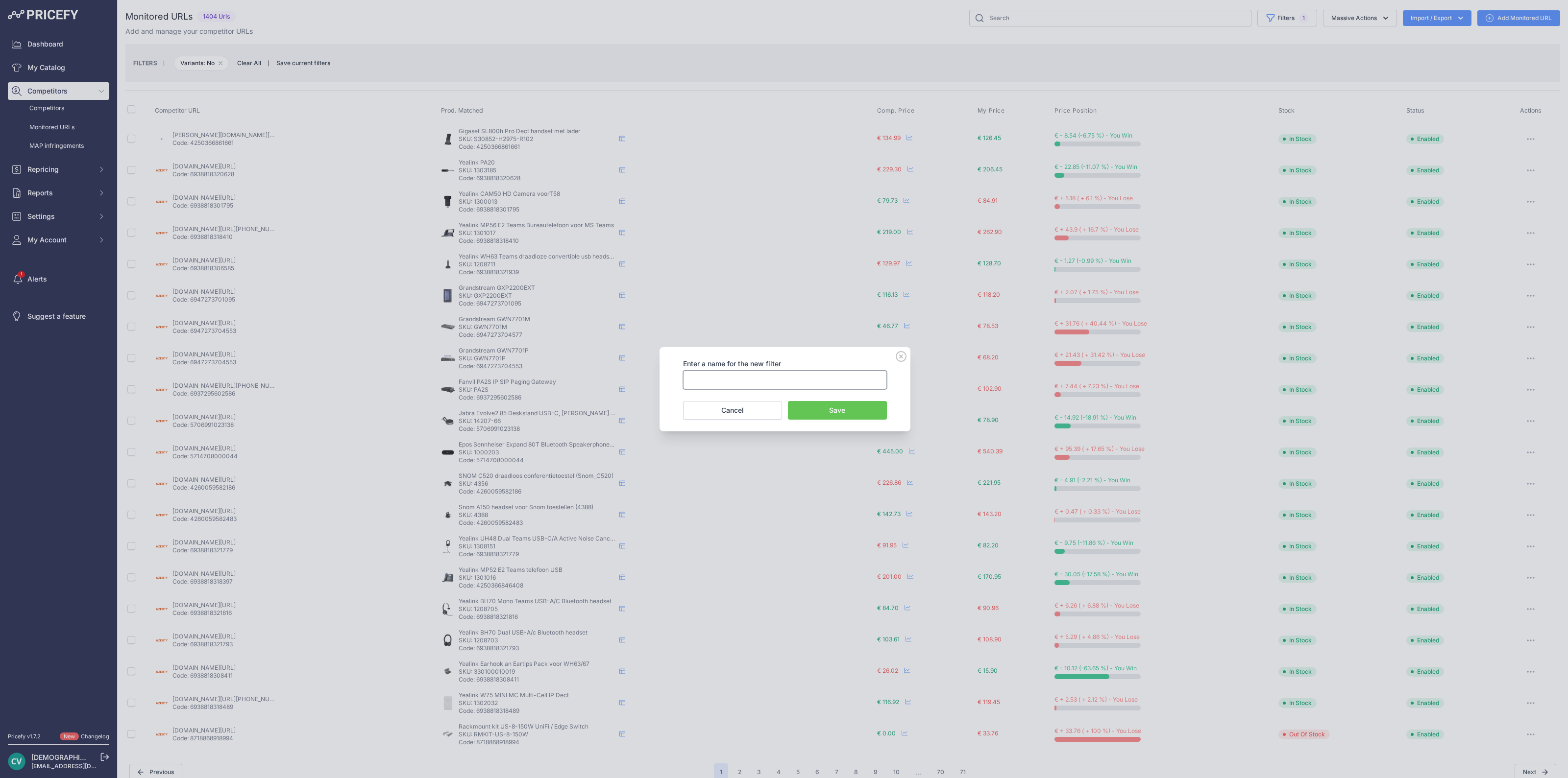
click at [707, 382] on input "text" at bounding box center [784, 380] width 204 height 19
type input "all monitored products"
click at [852, 407] on button "Save" at bounding box center [837, 410] width 99 height 19
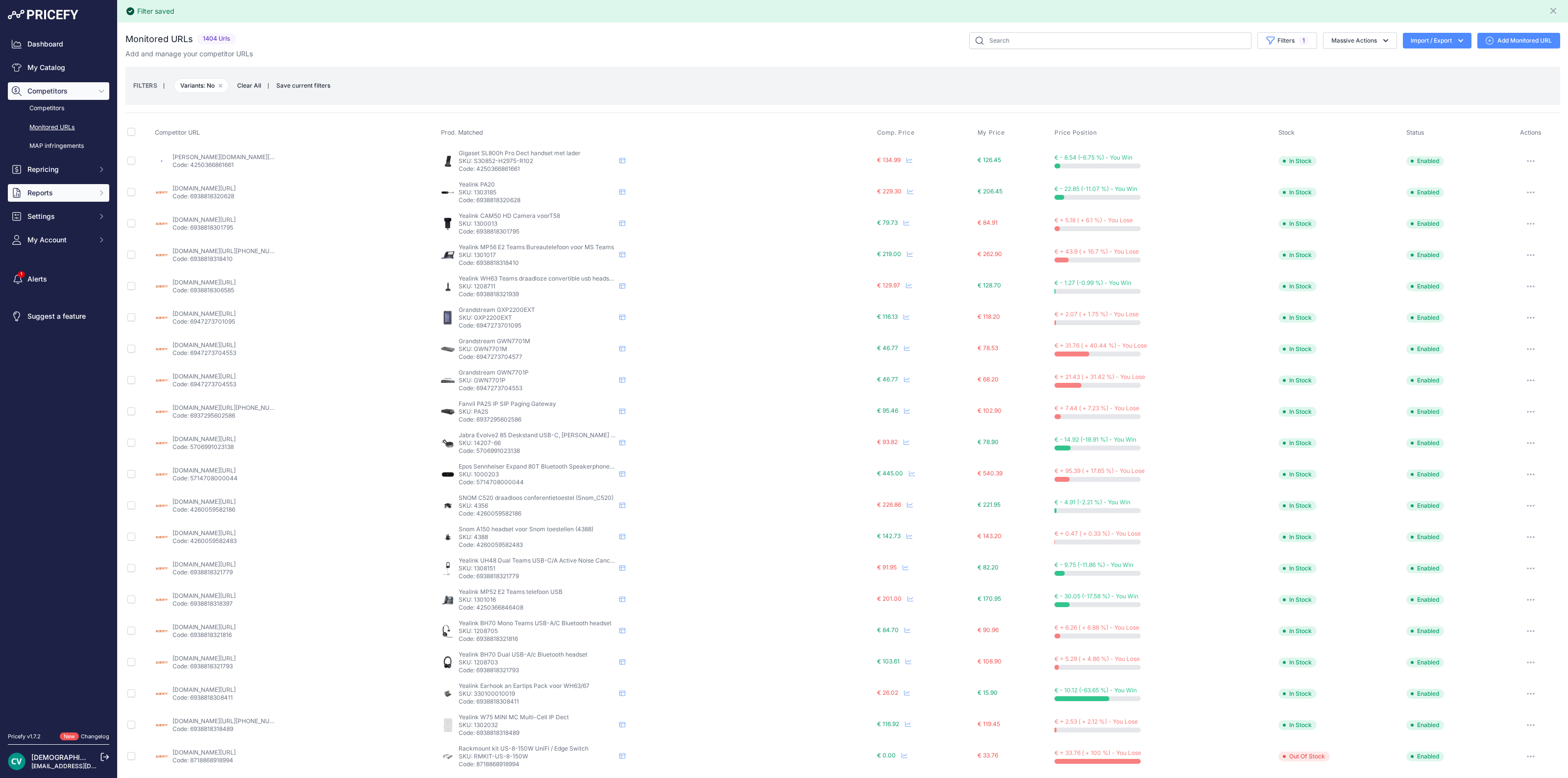
click at [25, 195] on button "Reports" at bounding box center [58, 192] width 101 height 18
click at [50, 209] on link "My Reports" at bounding box center [58, 210] width 101 height 17
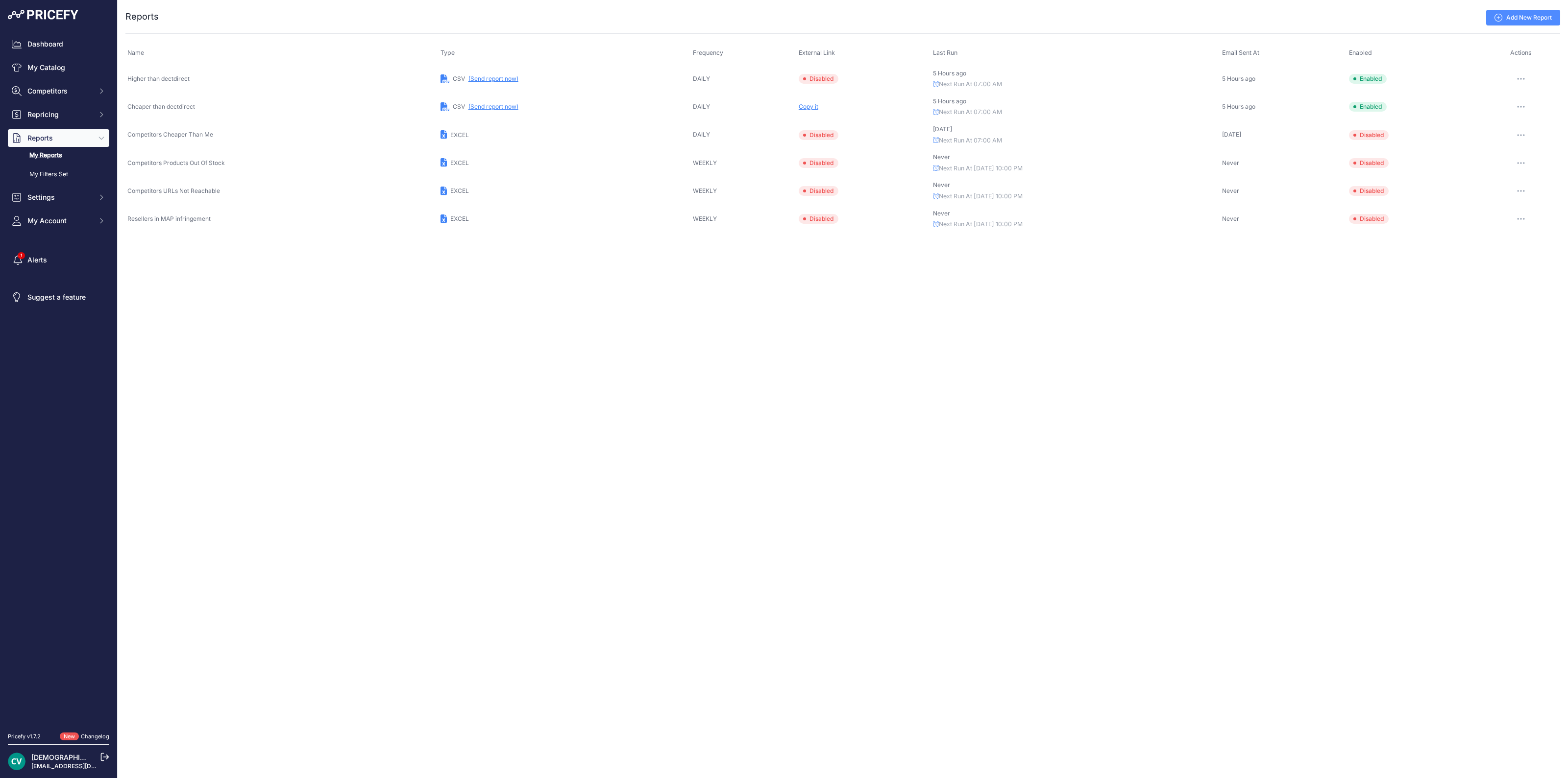
click at [1539, 16] on link "Add New Report" at bounding box center [1522, 17] width 74 height 16
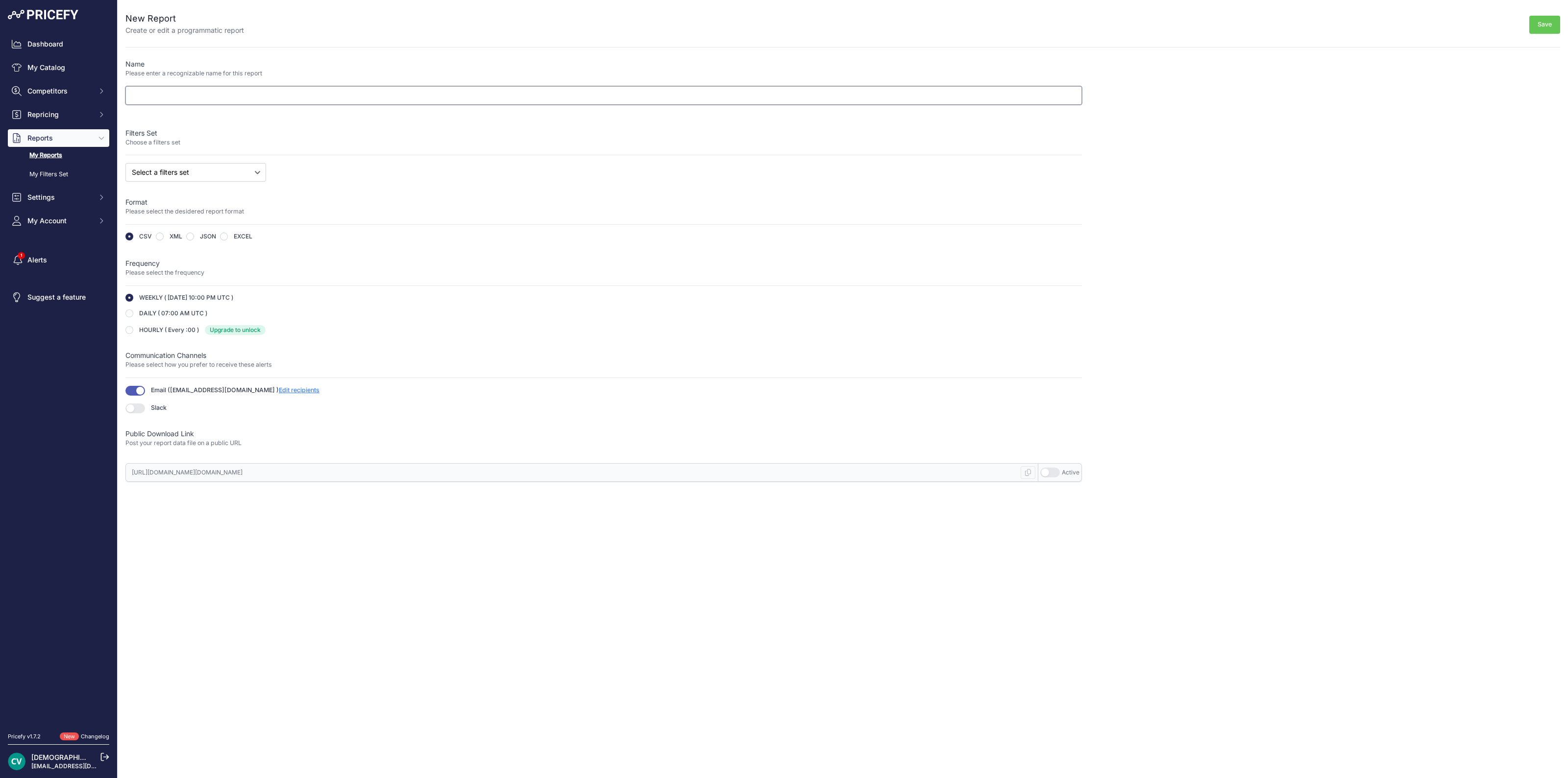
click at [215, 87] on input "text" at bounding box center [603, 96] width 957 height 19
type input "all monitored products"
click at [223, 161] on div "Name Please enter a recognizable name for this report all monitored products Fi…" at bounding box center [603, 271] width 957 height 423
click at [223, 168] on select "Select a filters set all monitored products Competitors Cheaper Than Me Competi…" at bounding box center [195, 172] width 140 height 19
select select "35293"
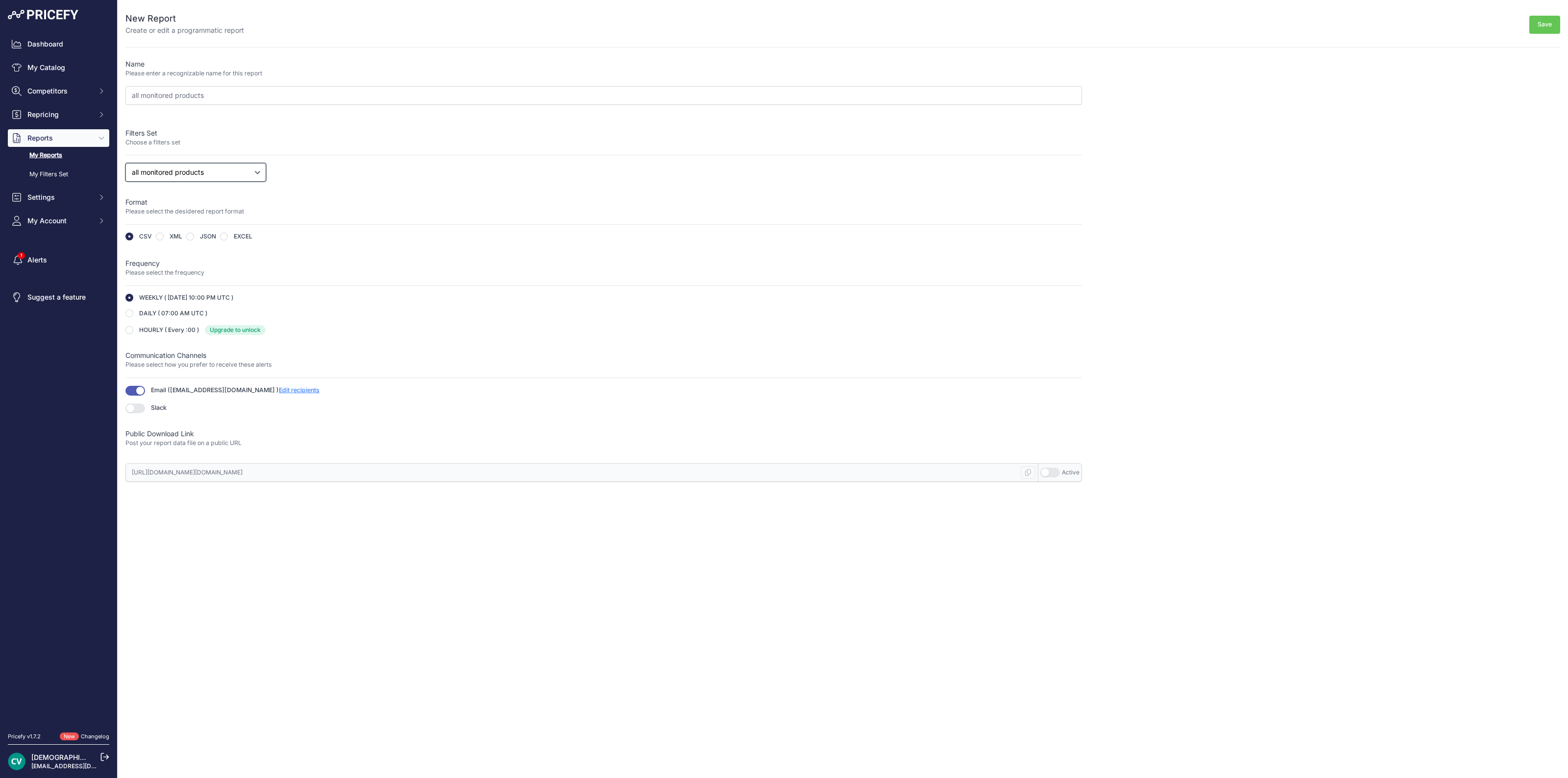
click at [125, 163] on select "Select a filters set all monitored products Competitors Cheaper Than Me Competi…" at bounding box center [195, 172] width 140 height 19
click at [144, 313] on label "DAILY ( 07:00 AM UTC )" at bounding box center [173, 314] width 68 height 8
click at [135, 313] on div "DAILY ( 07:00 AM UTC ) Upgrade to unlock ​ Upgrade to unlock this feature This …" at bounding box center [603, 314] width 957 height 8
click at [130, 311] on input "radio" at bounding box center [129, 314] width 8 height 8
radio input "true"
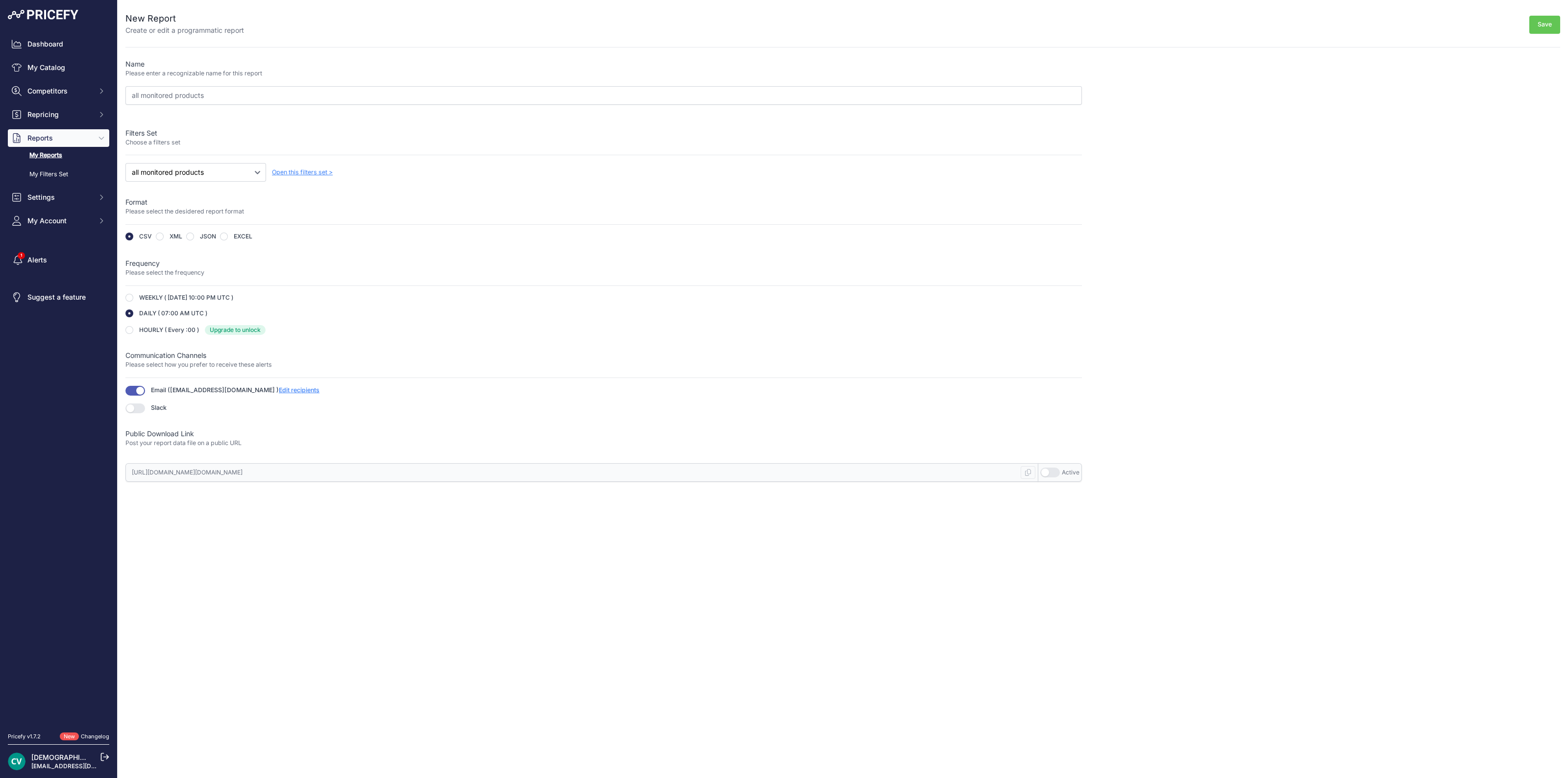
click at [1558, 20] on button "Save" at bounding box center [1544, 25] width 31 height 18
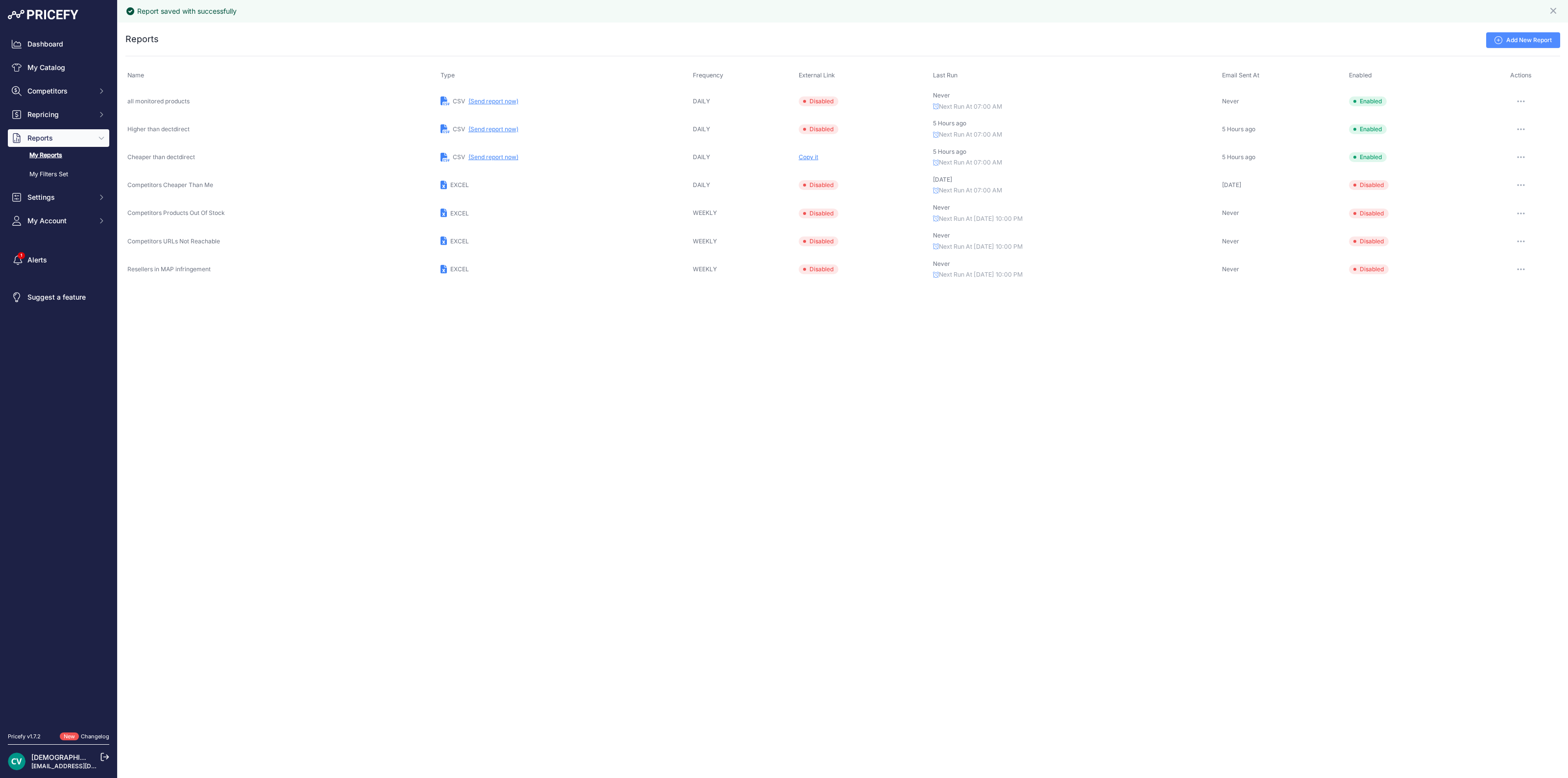
click at [477, 106] on td "CSV (Send report now)" at bounding box center [564, 101] width 252 height 28
click at [501, 99] on button "(Send report now)" at bounding box center [493, 101] width 50 height 8
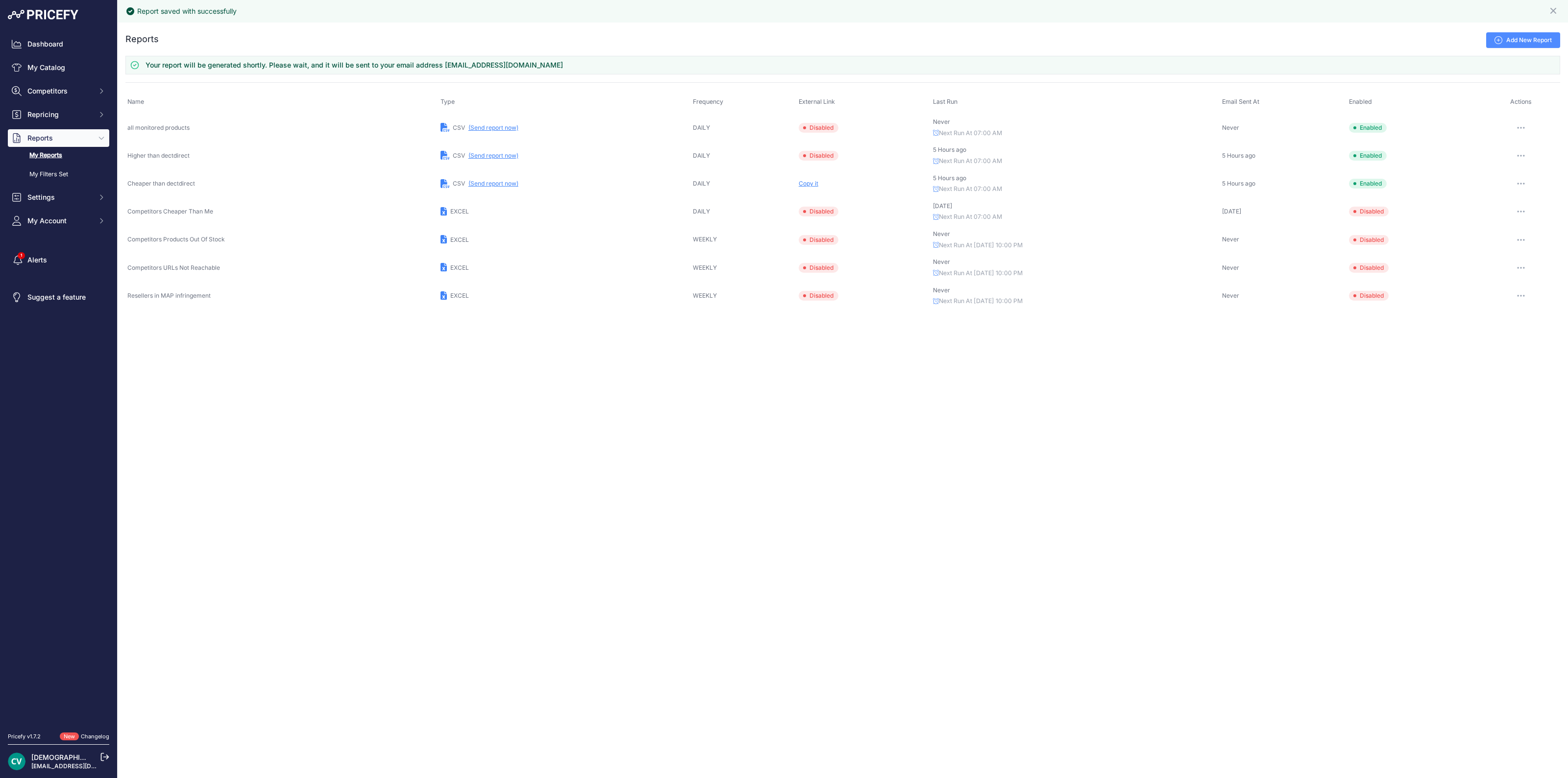
click at [1516, 127] on button "button" at bounding box center [1521, 128] width 20 height 13
click at [1519, 148] on link "Edit" at bounding box center [1526, 148] width 63 height 16
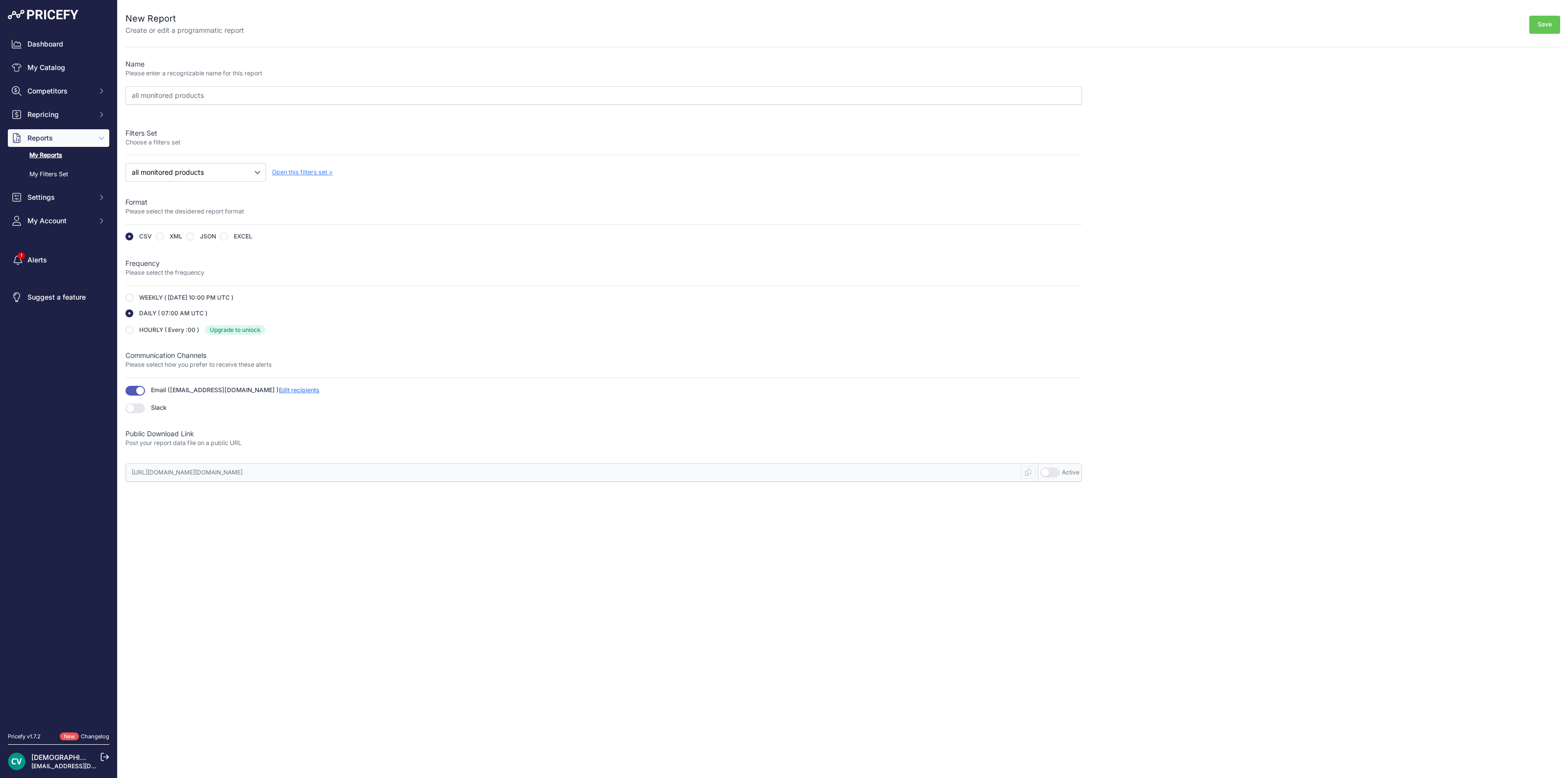
click at [228, 434] on p "Public Download Link" at bounding box center [603, 434] width 957 height 9
click at [1056, 472] on button "button" at bounding box center [1049, 472] width 20 height 9
click at [1030, 474] on icon at bounding box center [1028, 472] width 6 height 7
click at [1548, 26] on button "Save" at bounding box center [1544, 25] width 31 height 18
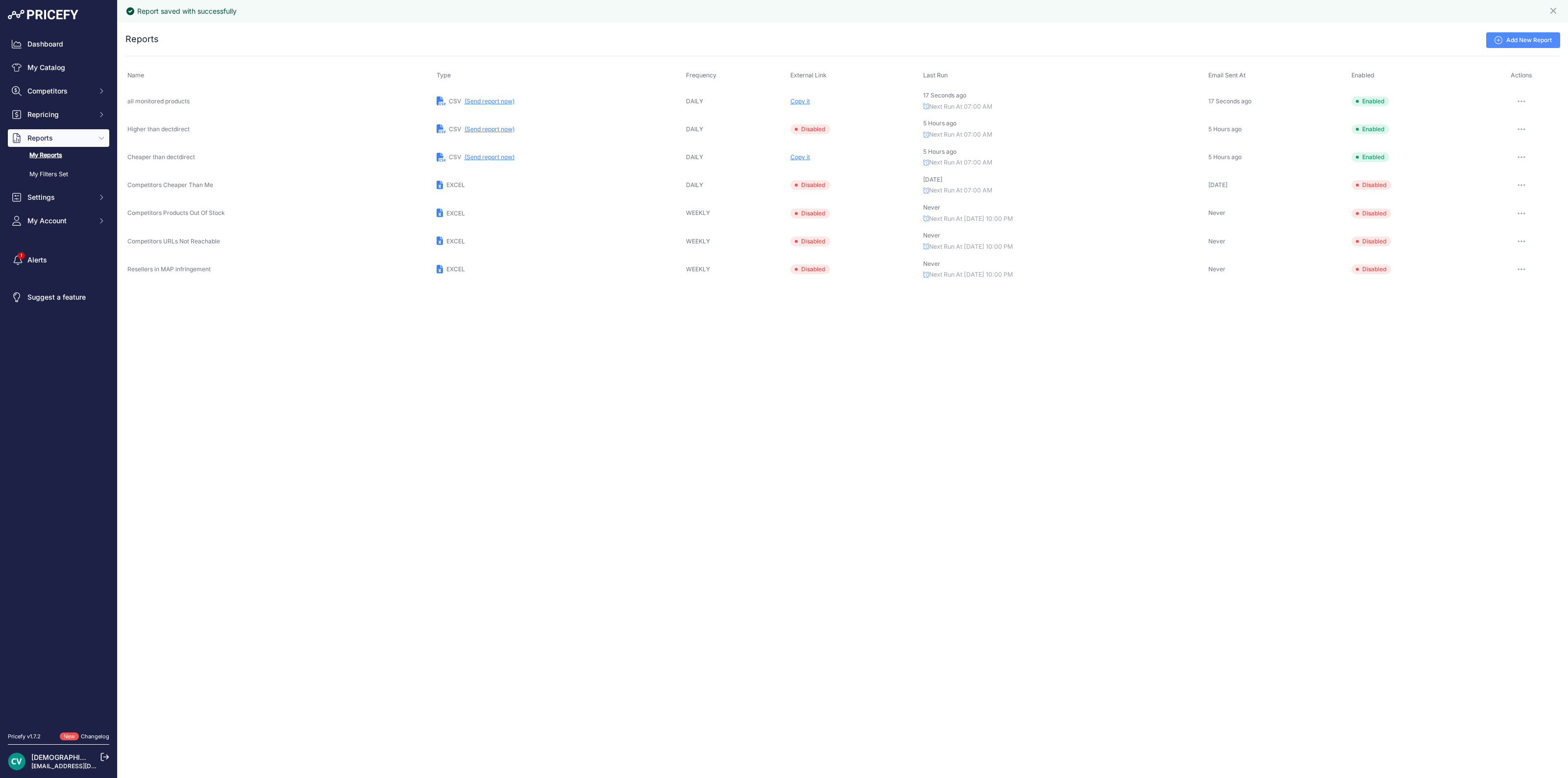
click at [1049, 335] on div "Report saved with successfully Close You are not connected to the internet. ..." at bounding box center [843, 389] width 1450 height 778
click at [1519, 99] on button "button" at bounding box center [1521, 101] width 20 height 13
click at [1518, 118] on link "Edit" at bounding box center [1526, 121] width 63 height 16
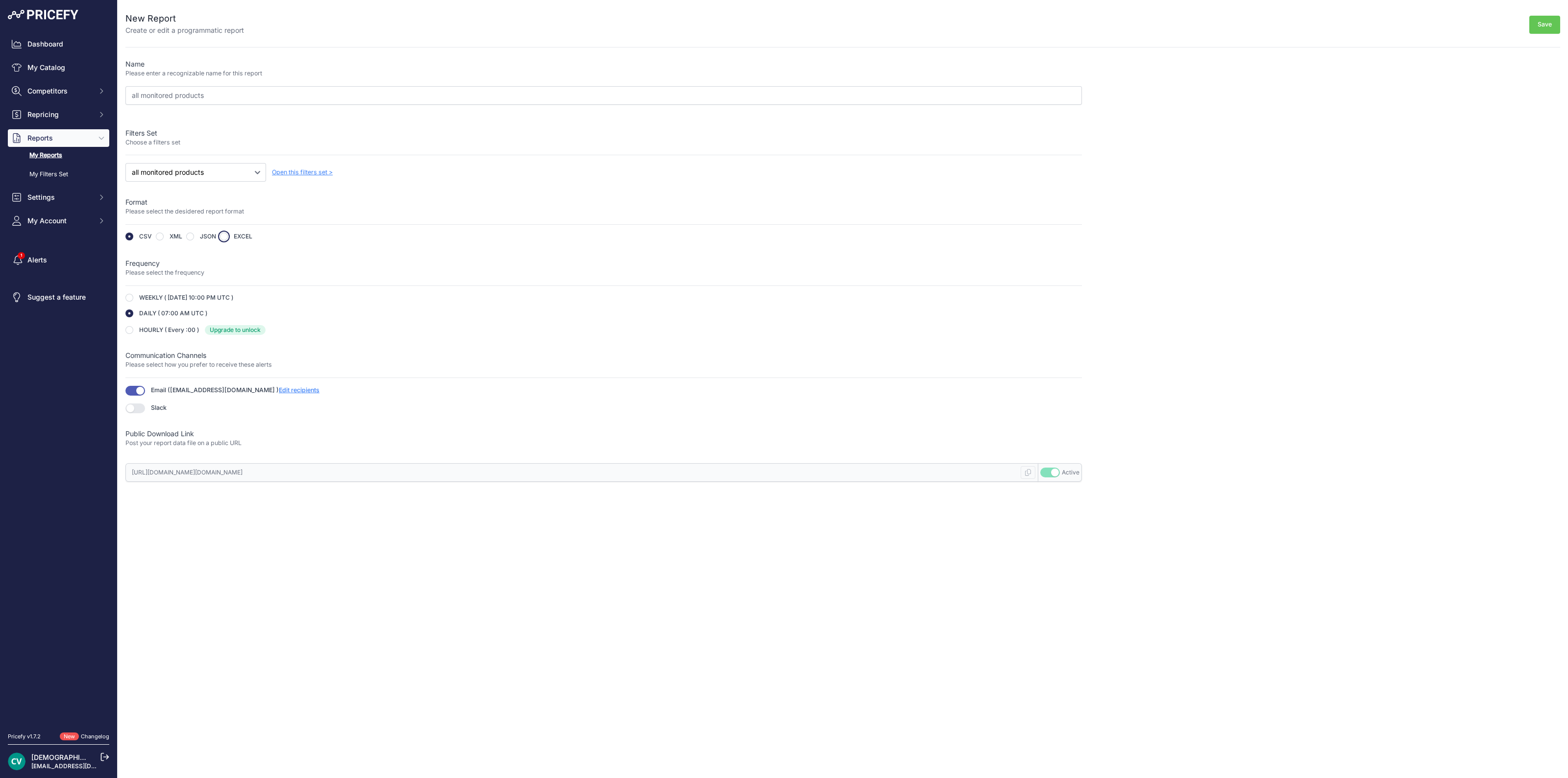
click at [223, 236] on input "radio" at bounding box center [224, 236] width 8 height 8
radio input "true"
type input "[URL][DOMAIN_NAME][DOMAIN_NAME]"
click at [1551, 27] on button "Save" at bounding box center [1544, 25] width 31 height 18
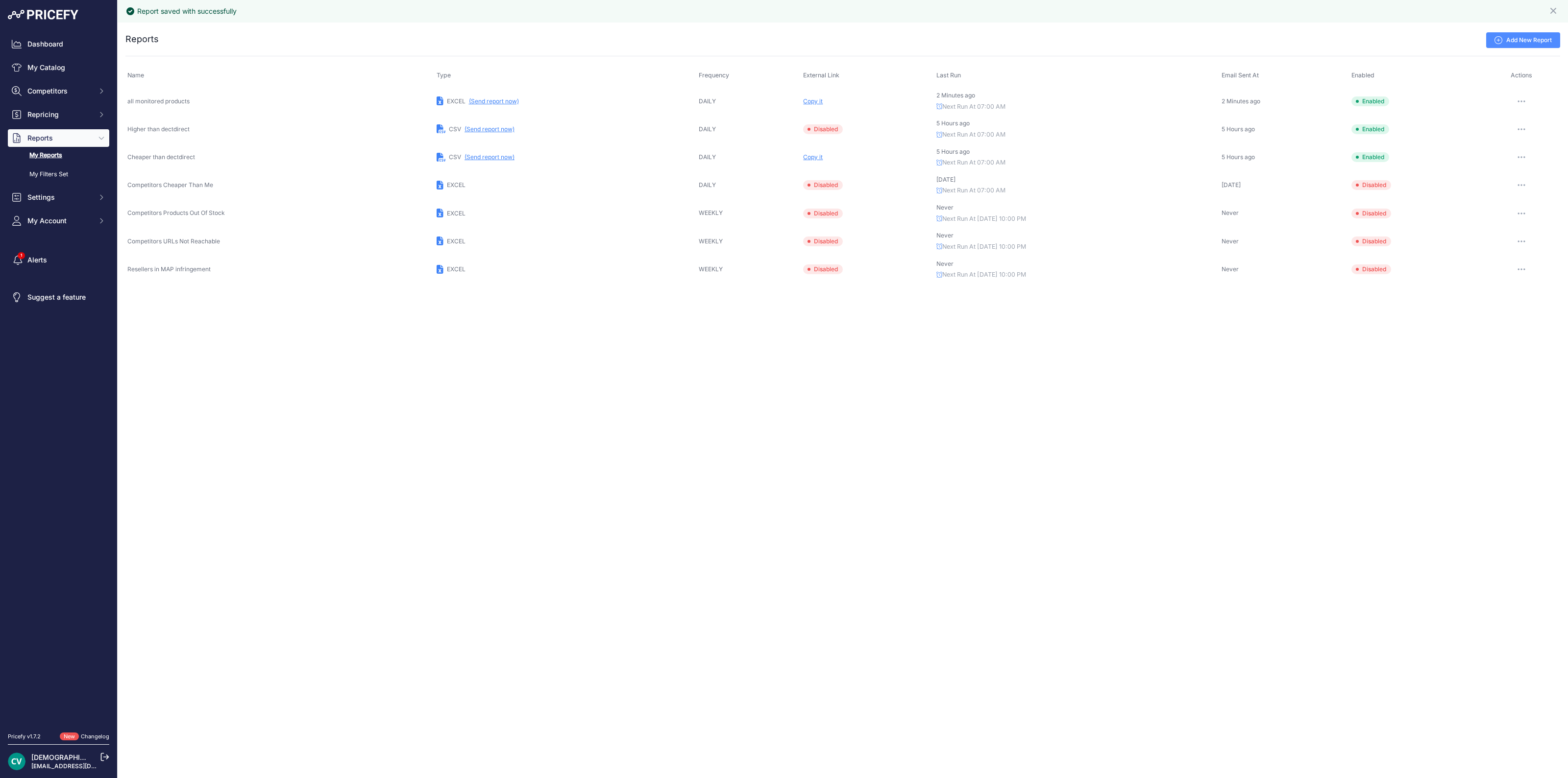
click at [809, 102] on span "Copy it" at bounding box center [812, 101] width 20 height 8
click at [804, 98] on span "Copy it" at bounding box center [812, 101] width 20 height 8
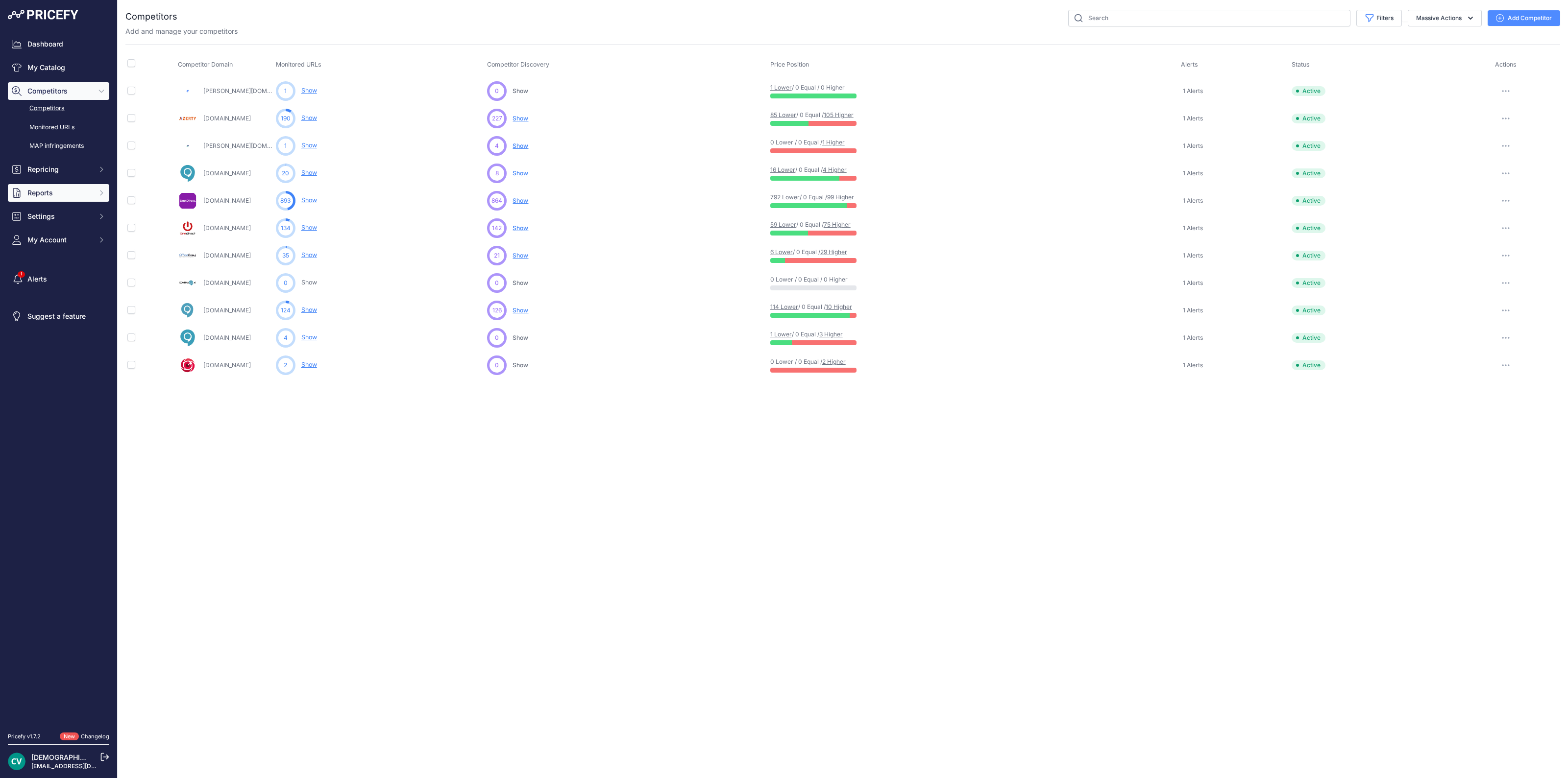
click at [49, 192] on span "Reports" at bounding box center [60, 192] width 64 height 9
click at [51, 193] on span "Reports" at bounding box center [60, 192] width 64 height 9
click at [58, 193] on span "Reports" at bounding box center [60, 192] width 64 height 9
click at [70, 209] on link "My Reports" at bounding box center [58, 210] width 101 height 17
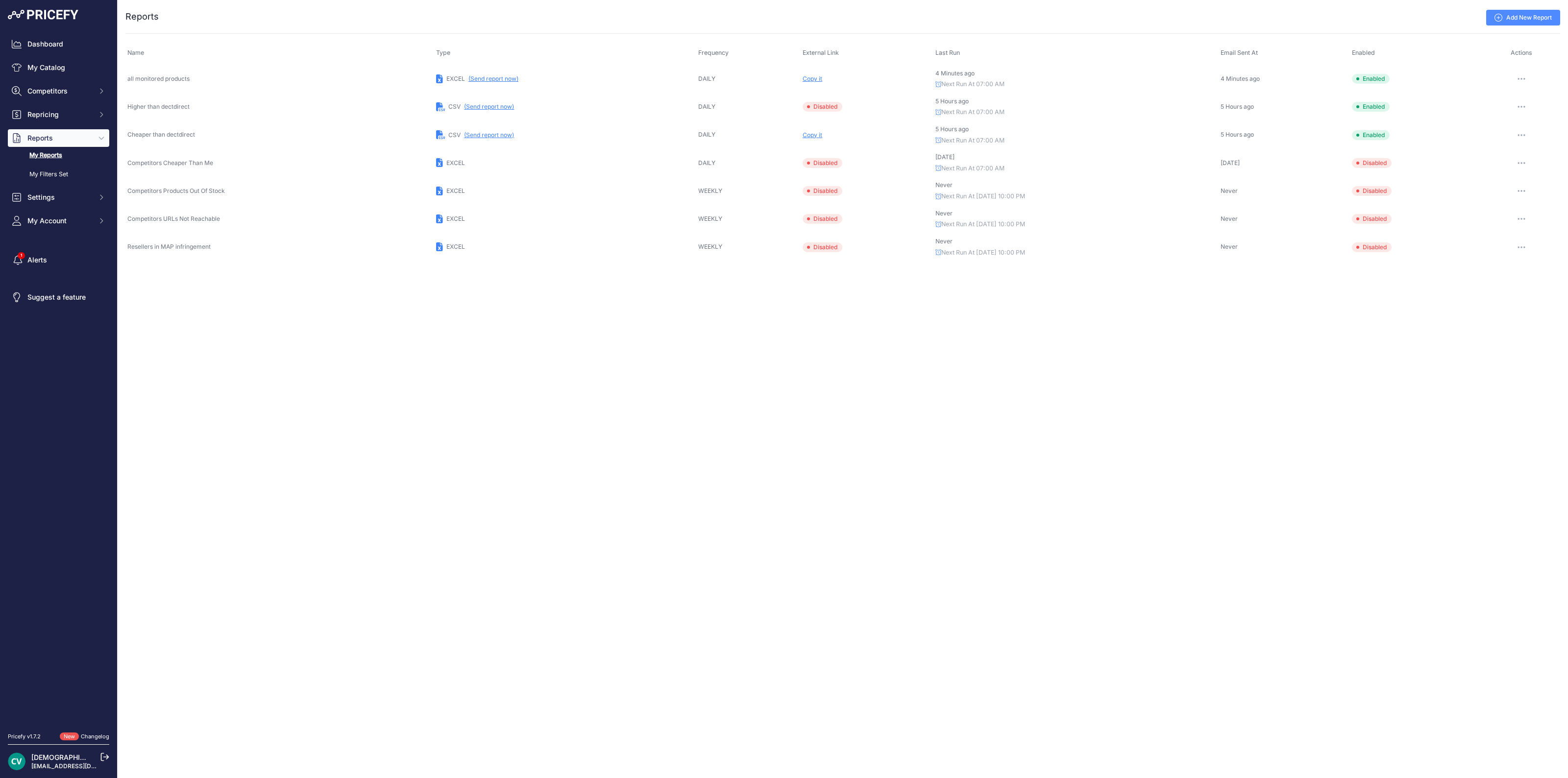
click at [58, 209] on div "Dashboard My Catalog Competitors Competitors Monitored URLs MAP infringements R…" at bounding box center [58, 132] width 101 height 194
click at [500, 80] on button "(Send report now)" at bounding box center [493, 79] width 50 height 8
click at [1523, 70] on td "Edit Send report now Disable Delete ​" at bounding box center [1522, 79] width 78 height 28
click at [1524, 77] on button "button" at bounding box center [1521, 79] width 20 height 13
click at [1522, 92] on link "Edit" at bounding box center [1526, 100] width 63 height 16
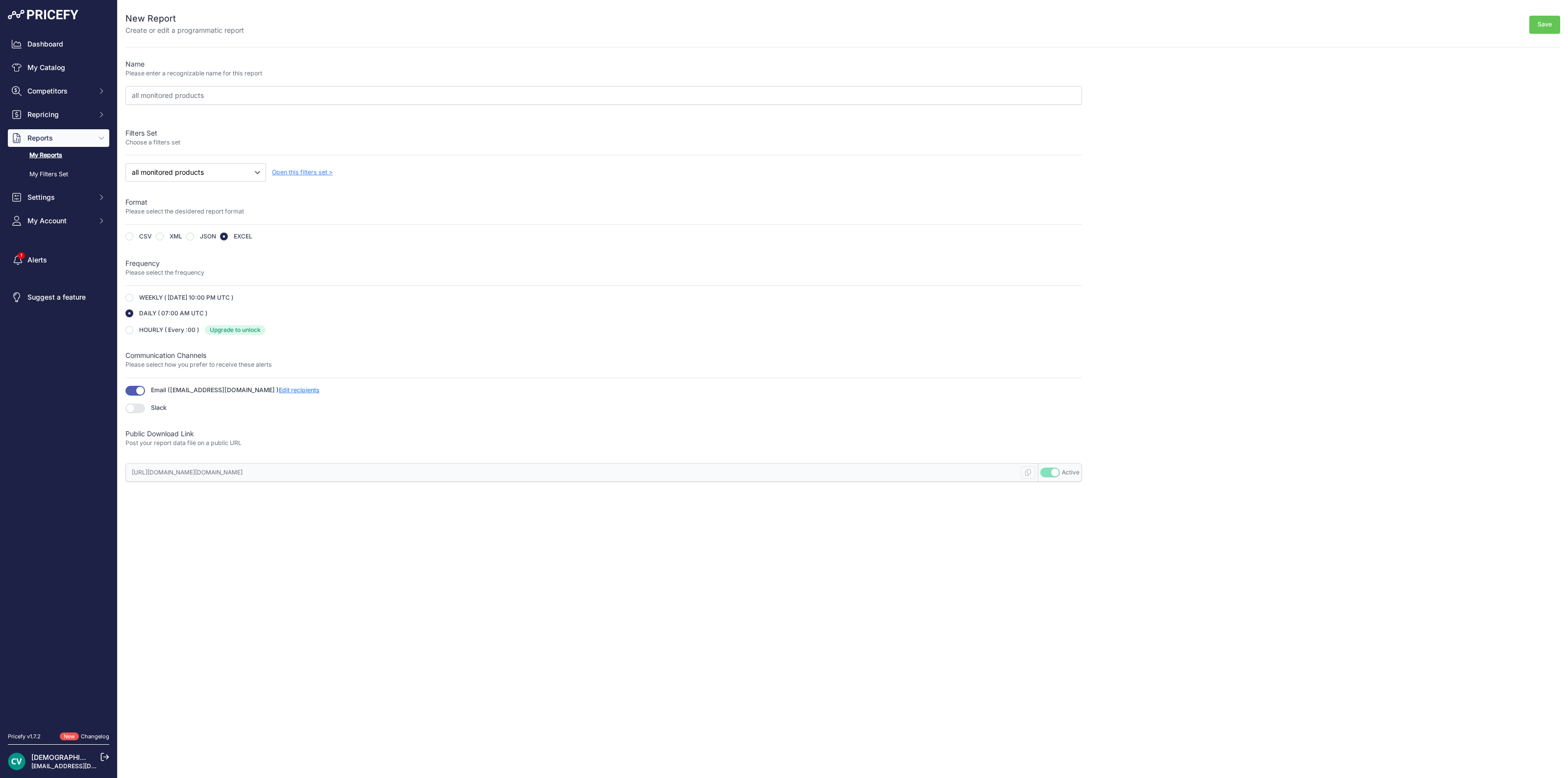
click at [176, 340] on div "Name Please enter a recognizable name for this report all monitored products Fi…" at bounding box center [603, 271] width 957 height 423
click at [87, 140] on span "Reports" at bounding box center [60, 138] width 64 height 9
click at [41, 158] on span "Settings" at bounding box center [60, 161] width 64 height 9
click at [36, 138] on span "Reports" at bounding box center [60, 138] width 64 height 9
click at [36, 158] on link "My Reports" at bounding box center [58, 155] width 101 height 17
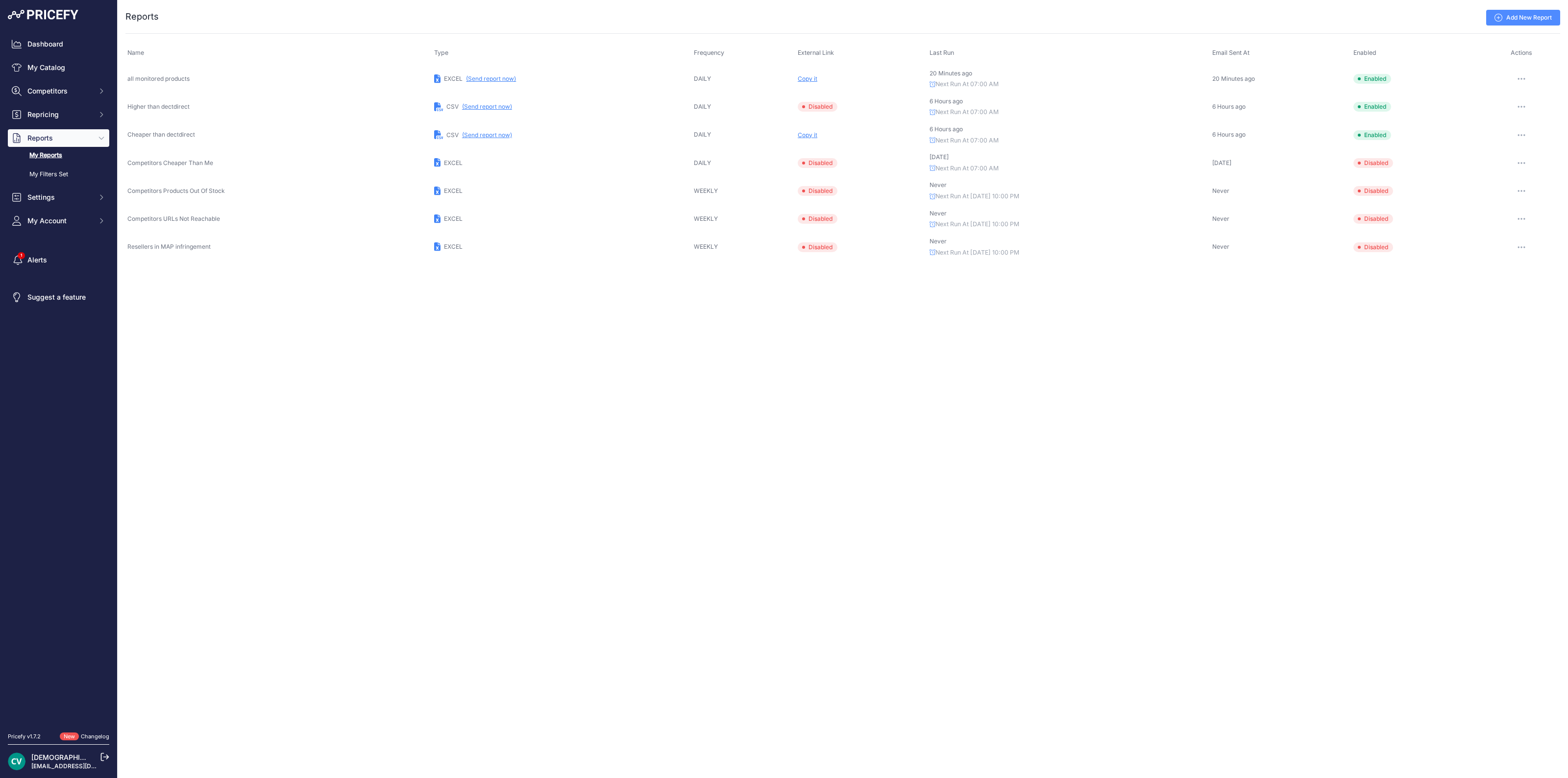
click at [1523, 80] on icon "button" at bounding box center [1521, 79] width 8 height 2
click at [1522, 148] on button "Delete" at bounding box center [1526, 146] width 63 height 16
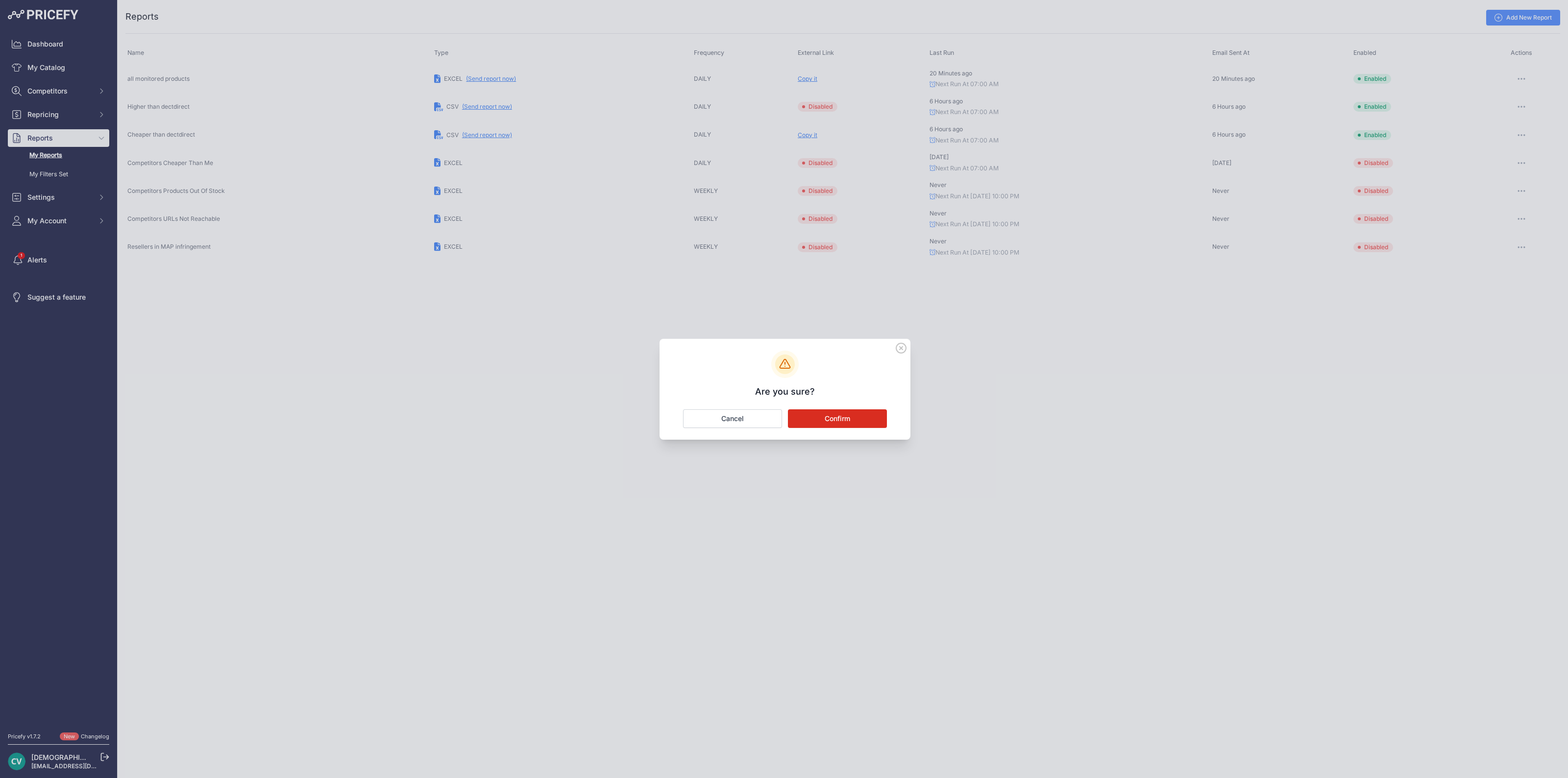
click at [855, 420] on button "Confirm" at bounding box center [837, 419] width 99 height 19
